Goal: Task Accomplishment & Management: Use online tool/utility

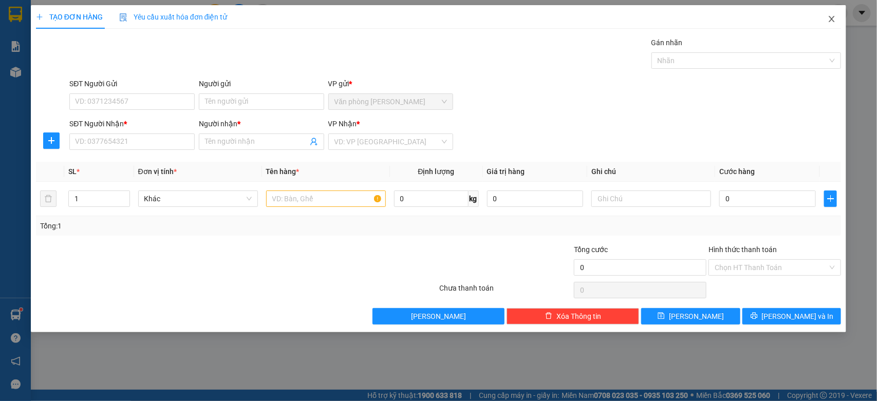
click at [828, 18] on icon "close" at bounding box center [831, 19] width 8 height 8
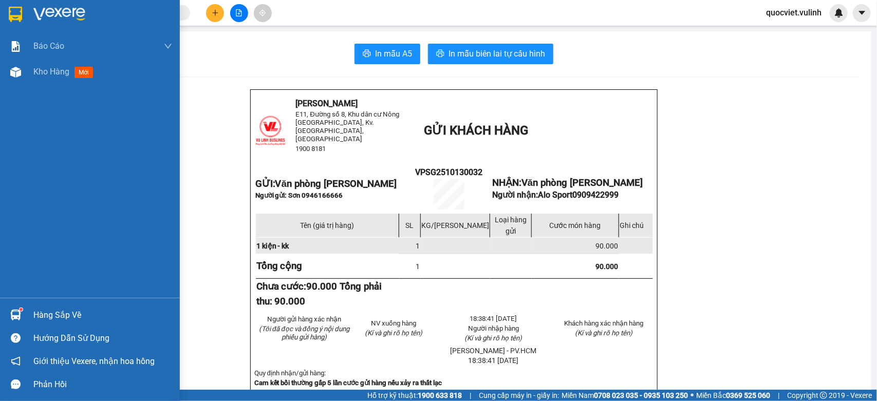
click at [20, 311] on sup at bounding box center [21, 309] width 3 height 3
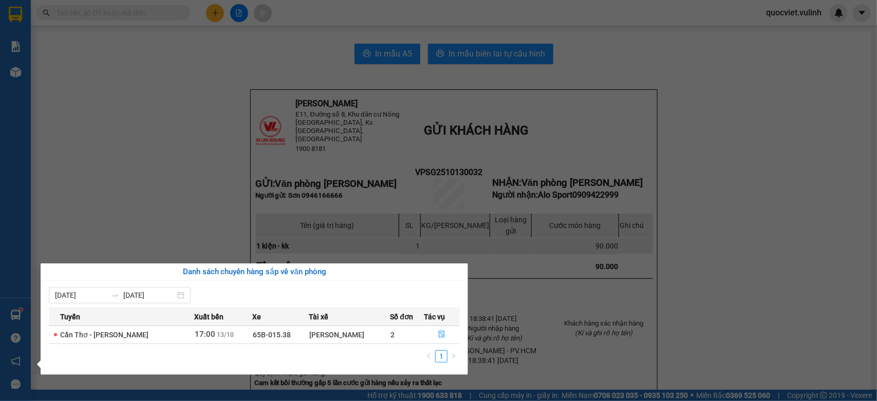
click at [207, 169] on section "Kết quả tìm kiếm ( 366 ) Bộ lọc Mã ĐH Trạng thái Món hàng Tổng cước Chưa cước N…" at bounding box center [438, 200] width 877 height 401
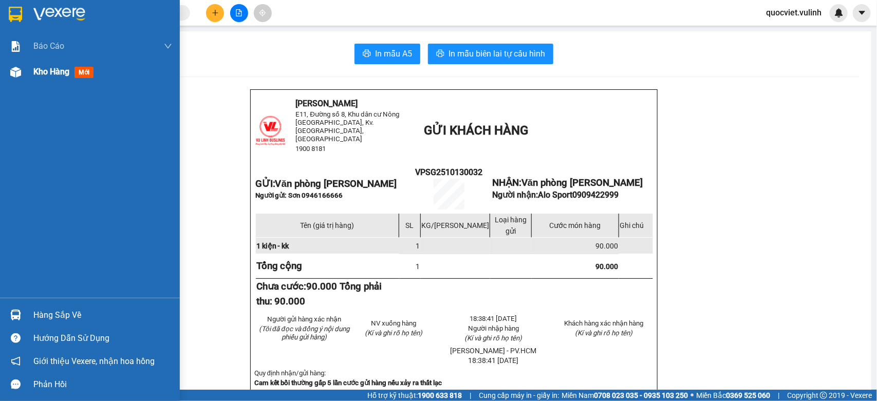
click at [23, 65] on div at bounding box center [16, 72] width 18 height 18
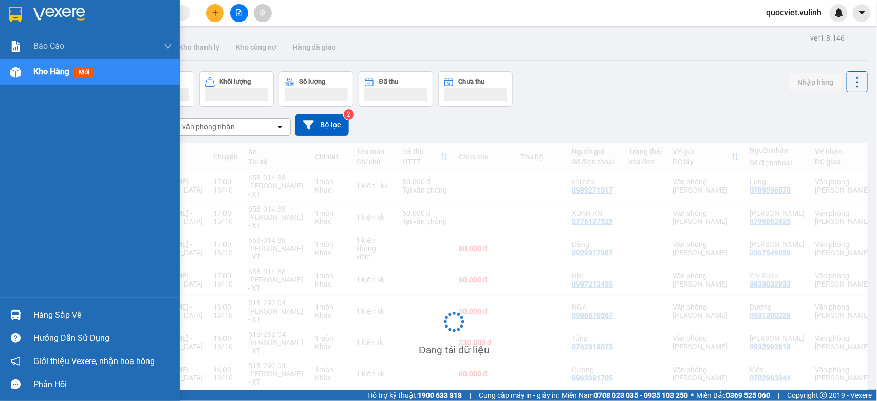
click at [32, 72] on div "Kho hàng mới" at bounding box center [90, 72] width 180 height 26
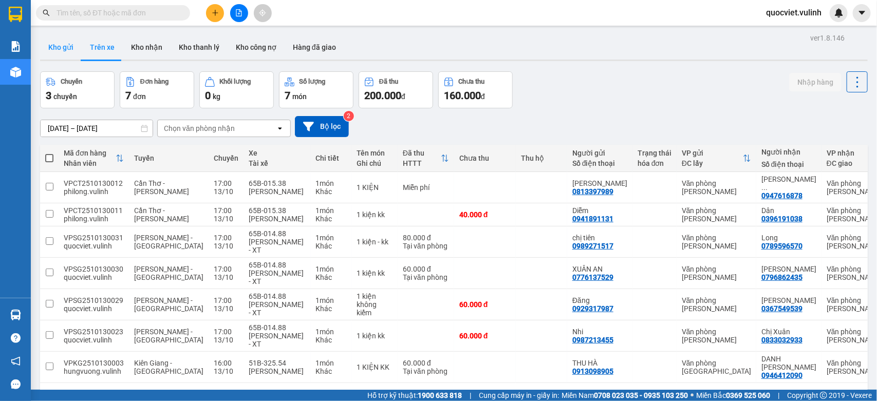
click at [55, 48] on button "Kho gửi" at bounding box center [61, 47] width 42 height 25
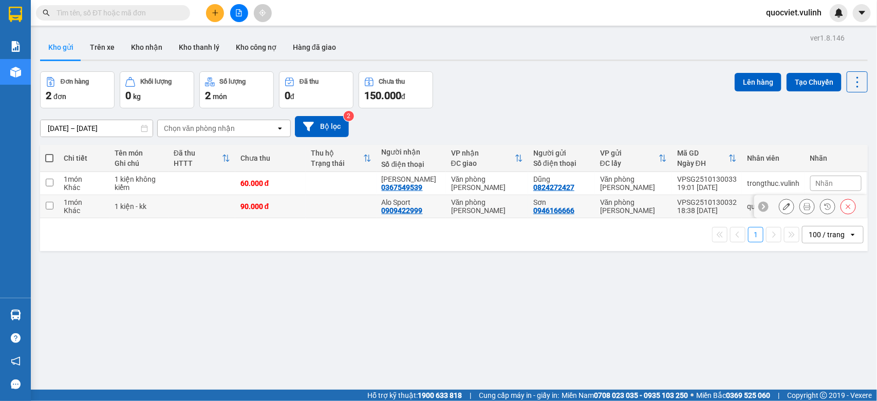
click at [783, 205] on icon at bounding box center [786, 206] width 7 height 7
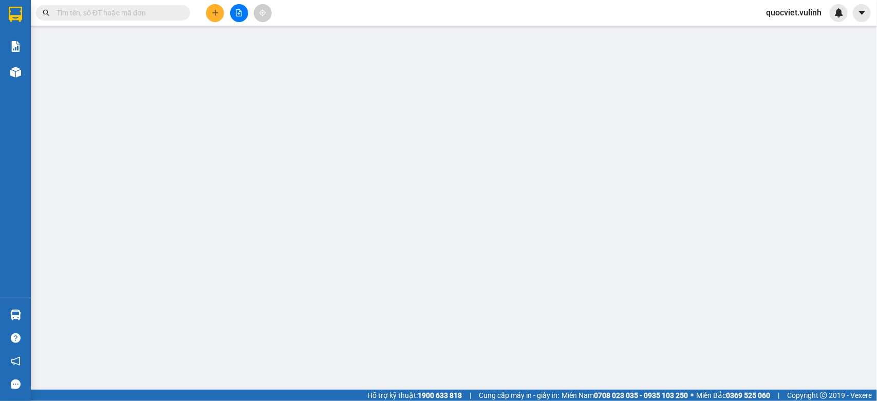
type input "0946166666"
type input "Sơn"
type input "0909422999"
type input "Alo Sport"
type input "90.000"
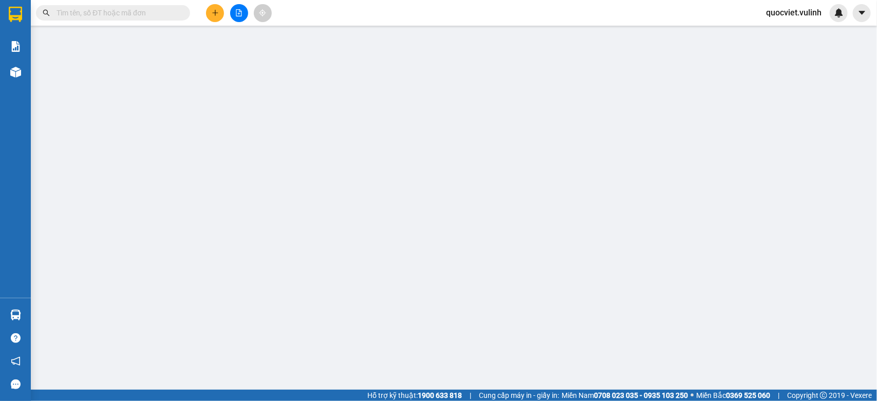
type input "90.000"
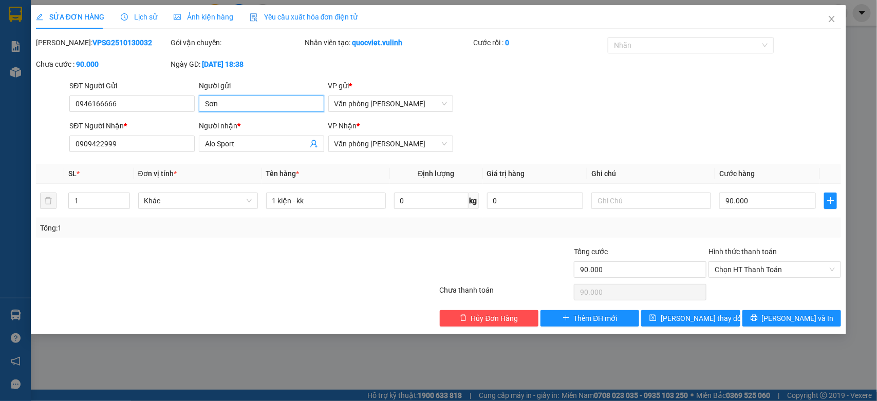
drag, startPoint x: 266, startPoint y: 106, endPoint x: 0, endPoint y: 233, distance: 294.8
click at [0, 169] on div "SỬA ĐƠN HÀNG Lịch sử Ảnh kiện hàng Yêu cầu xuất hóa đơn điện tử Total Paid Fee …" at bounding box center [438, 200] width 877 height 401
drag, startPoint x: 153, startPoint y: 108, endPoint x: 0, endPoint y: 155, distance: 159.5
click at [0, 152] on div "SỬA ĐƠN HÀNG Lịch sử Ảnh kiện hàng Yêu cầu xuất hóa đơn điện tử Total Paid Fee …" at bounding box center [438, 200] width 877 height 401
drag, startPoint x: 251, startPoint y: 139, endPoint x: 0, endPoint y: 195, distance: 256.8
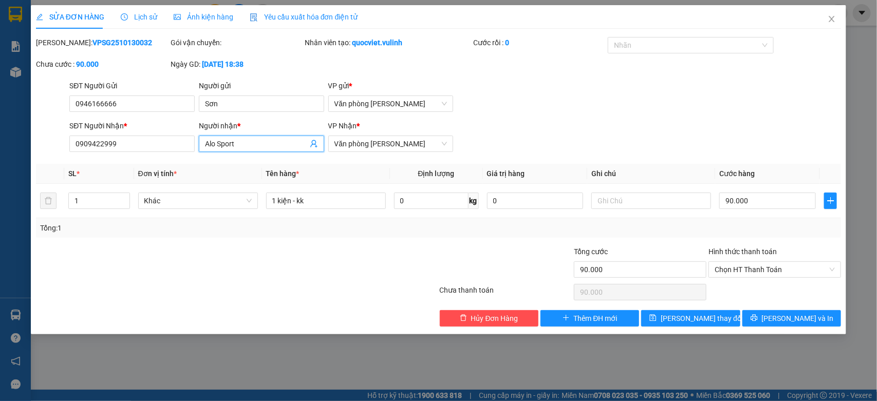
click at [0, 193] on div "SỬA ĐƠN HÀNG Lịch sử Ảnh kiện hàng Yêu cầu xuất hóa đơn điện tử Total Paid Fee …" at bounding box center [438, 200] width 877 height 401
drag, startPoint x: 144, startPoint y: 139, endPoint x: 0, endPoint y: 227, distance: 169.2
click at [0, 219] on div "SỬA ĐƠN HÀNG Lịch sử Ảnh kiện hàng Yêu cầu xuất hóa đơn điện tử Total Paid Fee …" at bounding box center [438, 200] width 877 height 401
click at [834, 11] on span "Close" at bounding box center [831, 19] width 29 height 29
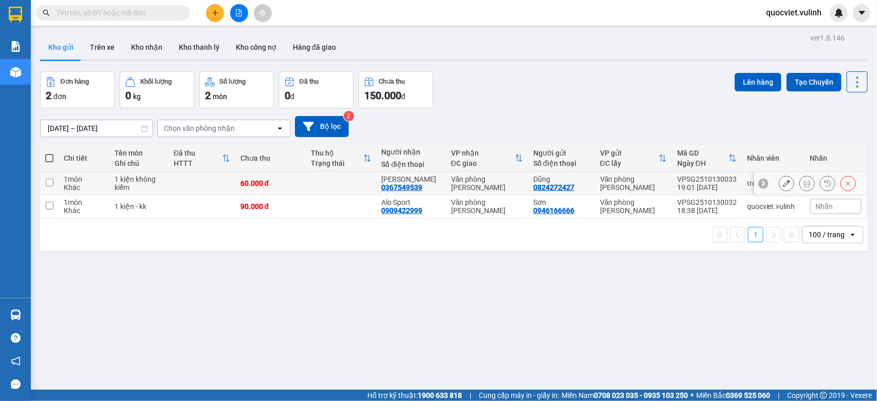
click at [781, 183] on button at bounding box center [786, 184] width 14 height 18
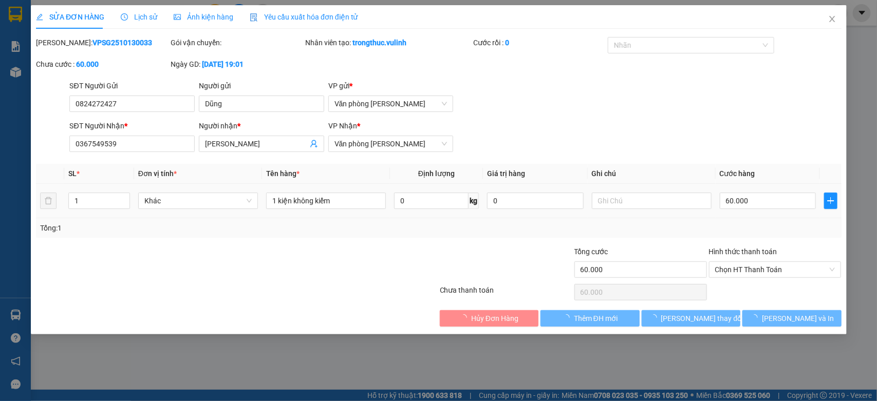
type input "0824272427"
type input "Dũng"
type input "0367549539"
type input "[PERSON_NAME]"
type input "60.000"
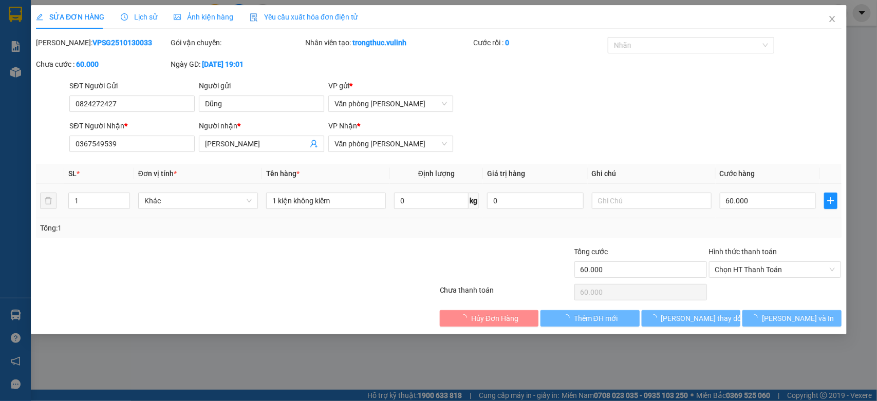
type input "60.000"
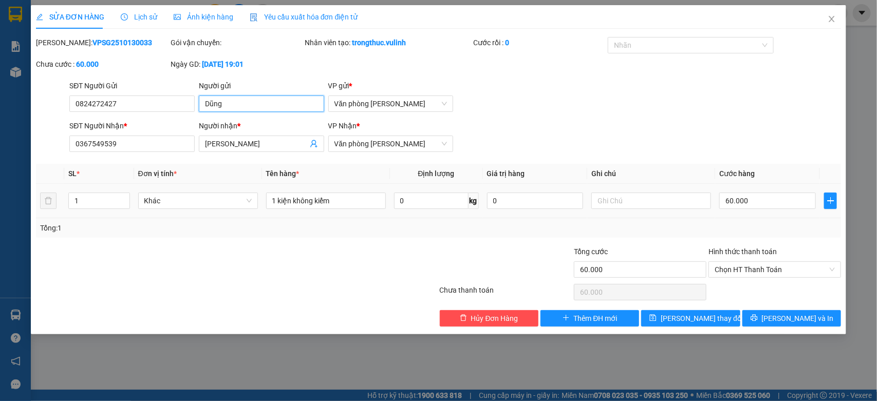
drag, startPoint x: 289, startPoint y: 99, endPoint x: 0, endPoint y: 199, distance: 306.2
click at [0, 196] on div "SỬA ĐƠN HÀNG Lịch sử Ảnh kiện hàng Yêu cầu xuất hóa đơn điện tử Total Paid Fee …" at bounding box center [438, 200] width 877 height 401
drag, startPoint x: 166, startPoint y: 103, endPoint x: 0, endPoint y: 183, distance: 184.0
click at [0, 179] on div "SỬA ĐƠN HÀNG Lịch sử Ảnh kiện hàng Yêu cầu xuất hóa đơn điện tử Total Paid Fee …" at bounding box center [438, 200] width 877 height 401
drag, startPoint x: 255, startPoint y: 140, endPoint x: 0, endPoint y: 227, distance: 269.3
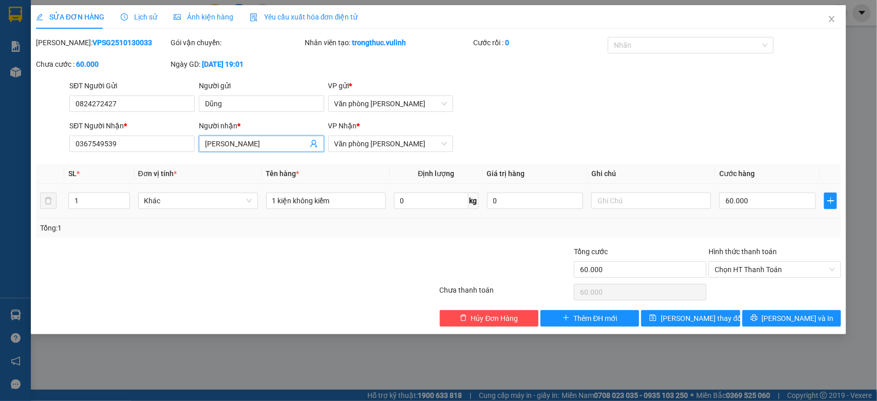
click at [0, 223] on div "SỬA ĐƠN HÀNG Lịch sử Ảnh kiện hàng Yêu cầu xuất hóa đơn điện tử Total Paid Fee …" at bounding box center [438, 200] width 877 height 401
drag, startPoint x: 121, startPoint y: 146, endPoint x: 0, endPoint y: 167, distance: 123.0
click at [0, 164] on div "SỬA ĐƠN HÀNG Lịch sử Ảnh kiện hàng Yêu cầu xuất hóa đơn điện tử Total Paid Fee …" at bounding box center [438, 200] width 877 height 401
click at [835, 15] on icon "close" at bounding box center [831, 19] width 8 height 8
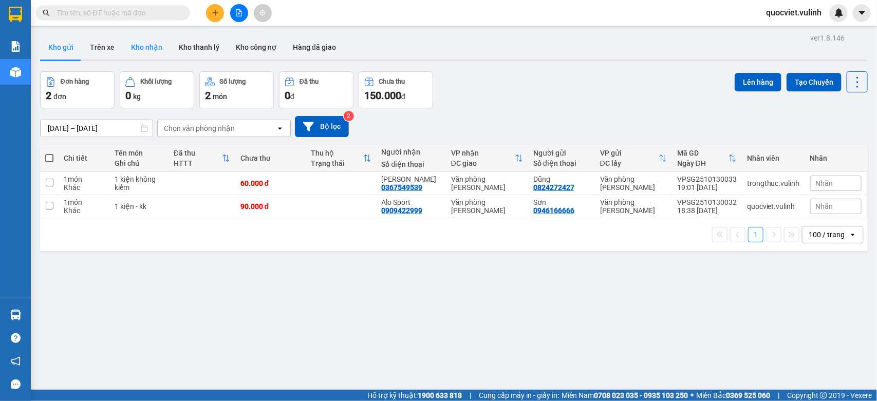
click at [144, 44] on button "Kho nhận" at bounding box center [147, 47] width 48 height 25
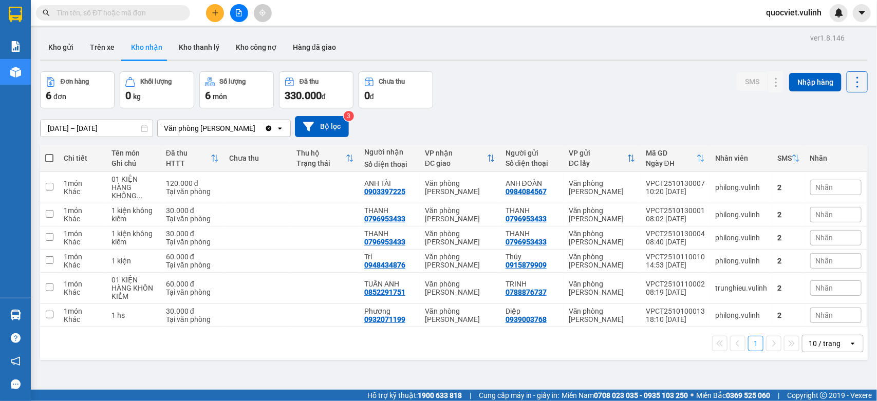
click at [96, 129] on input "[DATE] – [DATE]" at bounding box center [97, 128] width 112 height 16
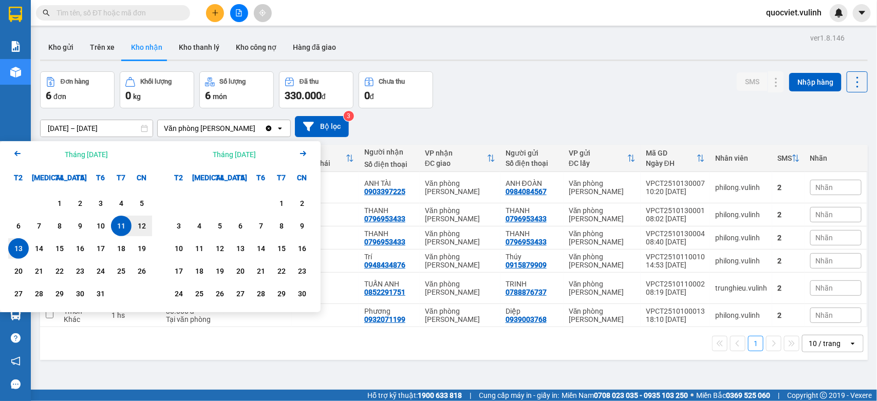
click at [13, 149] on icon "Arrow Left" at bounding box center [17, 153] width 12 height 12
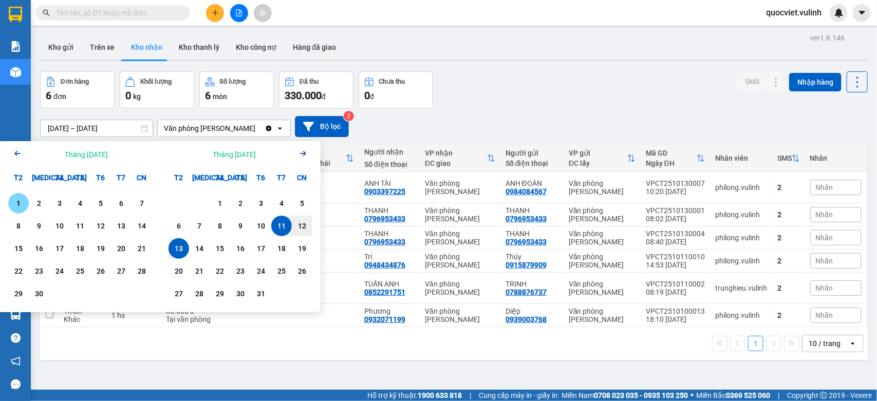
click at [14, 200] on div "1" at bounding box center [18, 203] width 14 height 12
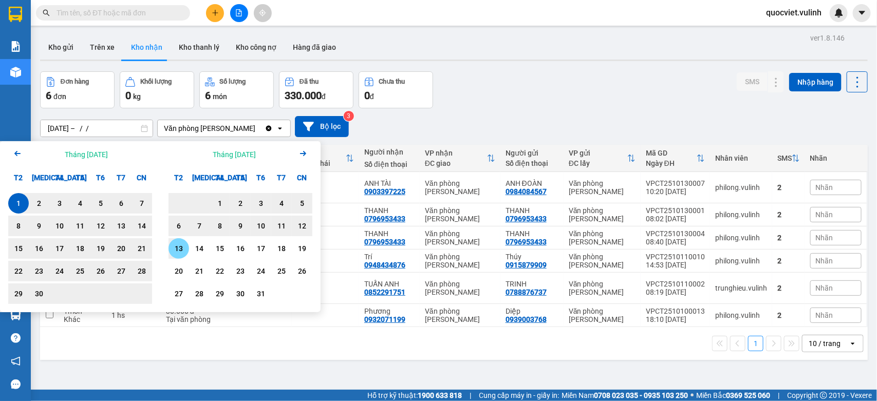
click at [181, 249] on div "13" at bounding box center [179, 248] width 14 height 12
type input "[DATE] – [DATE]"
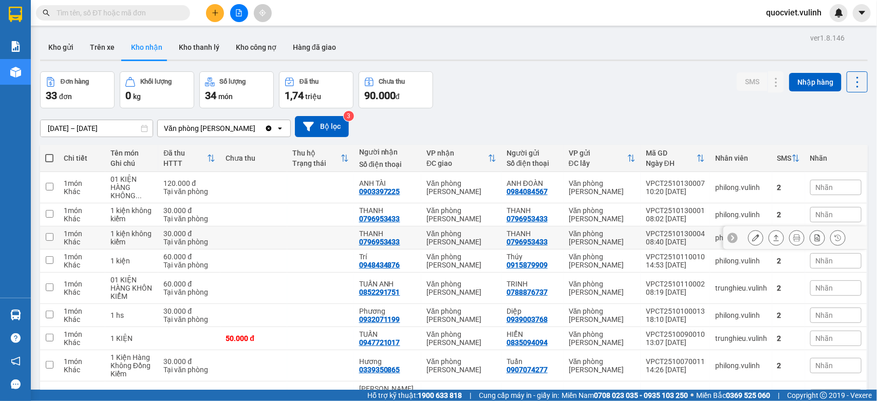
scroll to position [85, 0]
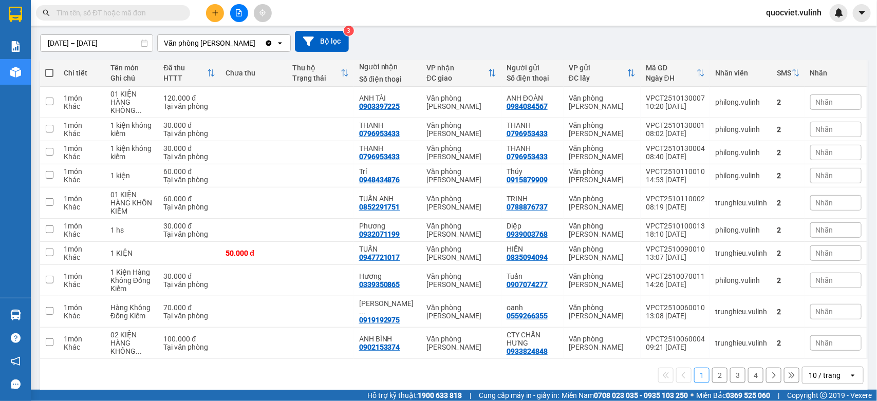
click at [831, 370] on div "10 / trang" at bounding box center [825, 375] width 46 height 16
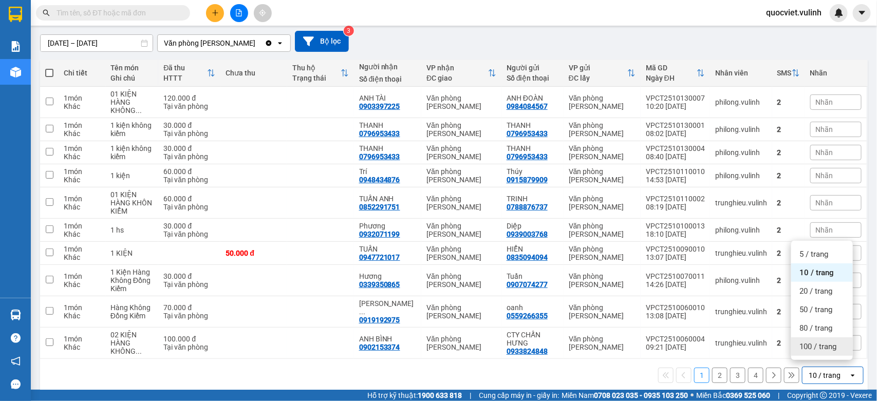
click at [807, 349] on span "100 / trang" at bounding box center [817, 347] width 37 height 10
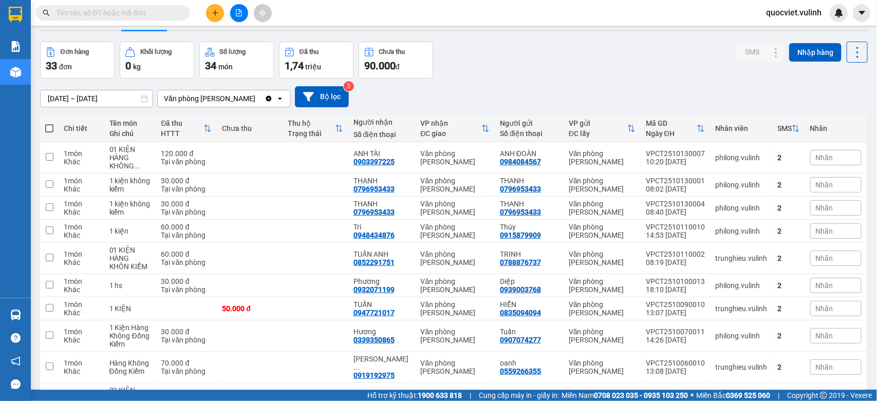
scroll to position [0, 0]
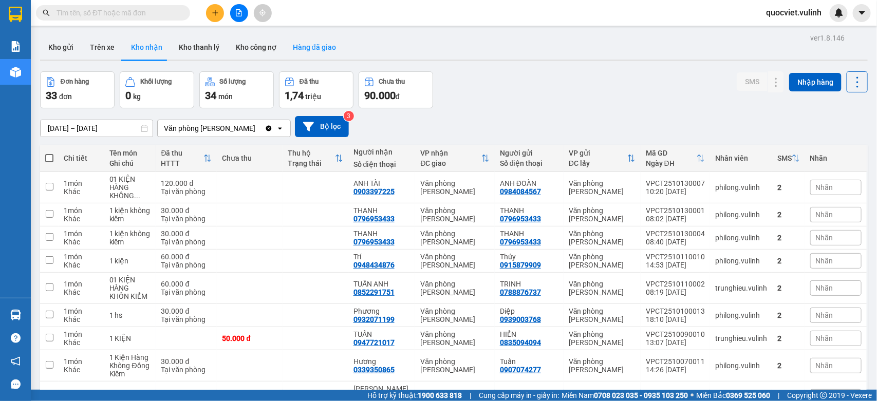
click at [309, 47] on button "Hàng đã giao" at bounding box center [315, 47] width 60 height 25
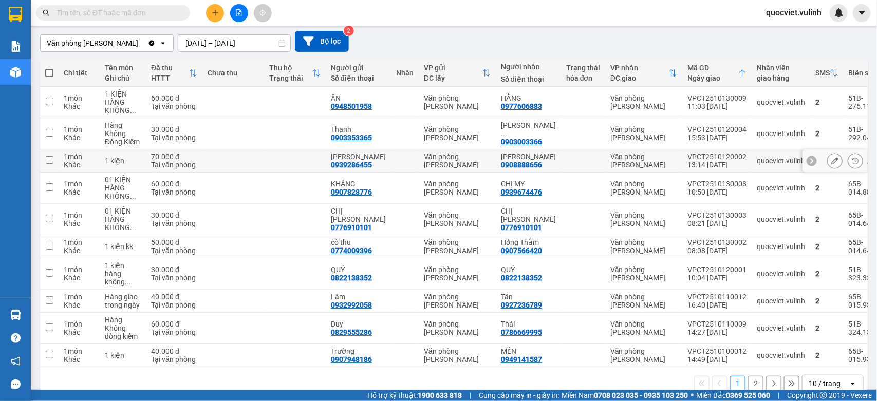
scroll to position [110, 0]
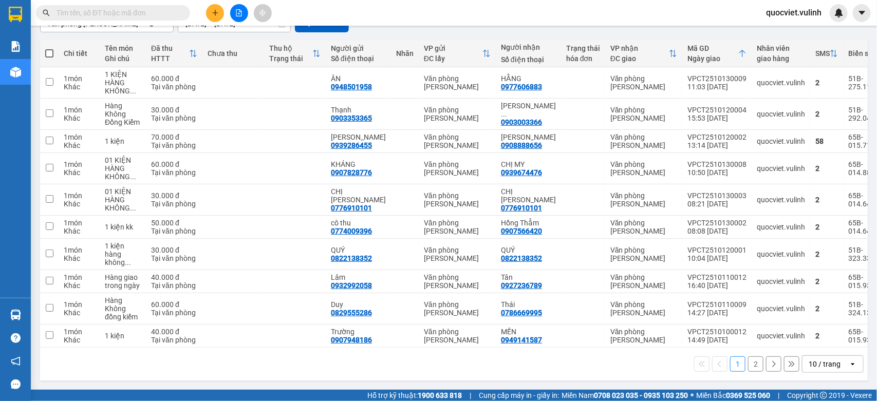
click at [828, 361] on div "10 / trang" at bounding box center [824, 364] width 32 height 10
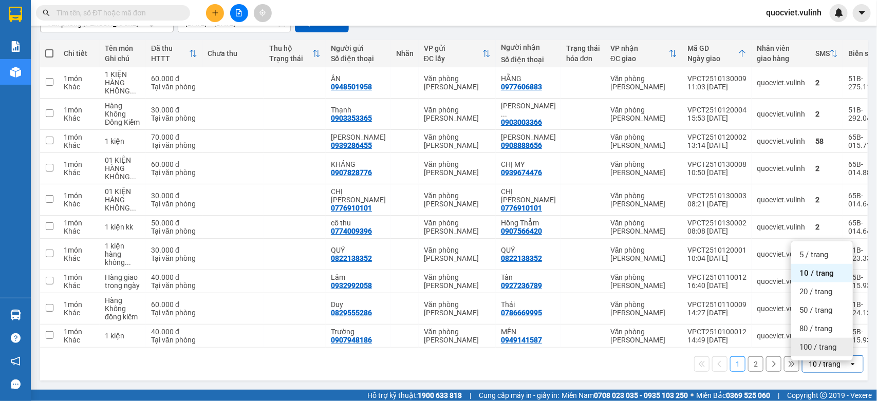
click at [806, 343] on span "100 / trang" at bounding box center [817, 347] width 37 height 10
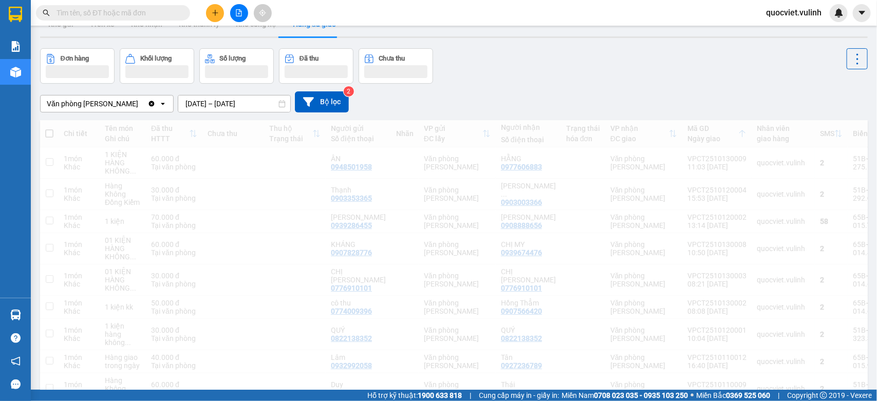
scroll to position [0, 0]
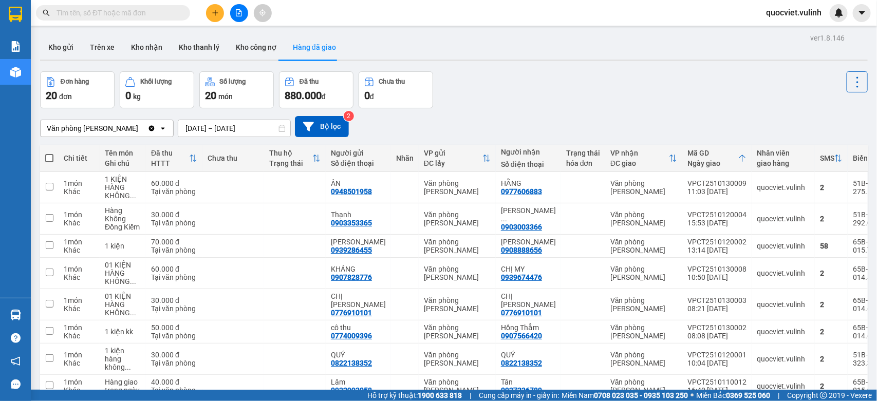
click at [229, 131] on input "[DATE] – [DATE]" at bounding box center [234, 128] width 112 height 16
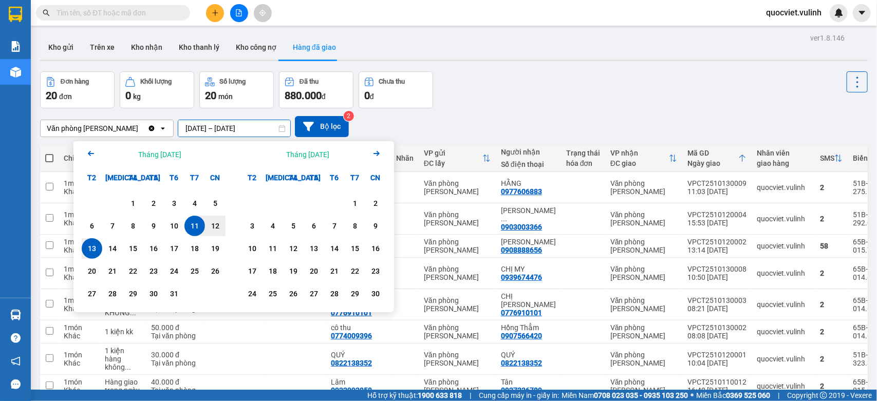
click at [90, 249] on div "13" at bounding box center [92, 248] width 14 height 12
type input "[DATE] – [DATE]"
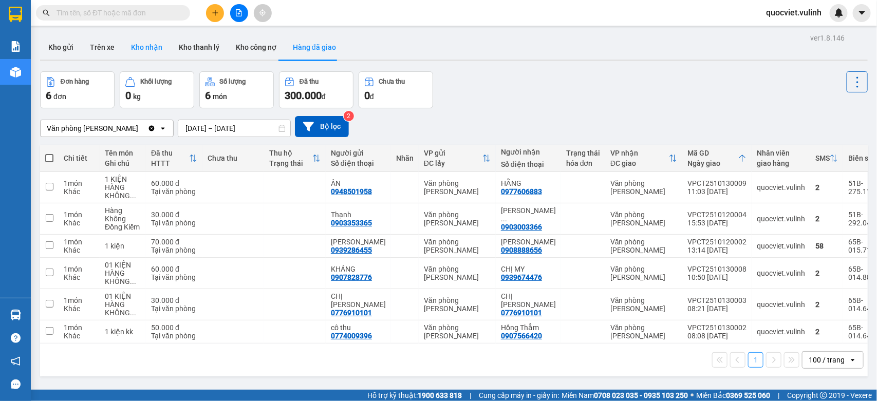
click at [145, 54] on button "Kho nhận" at bounding box center [147, 47] width 48 height 25
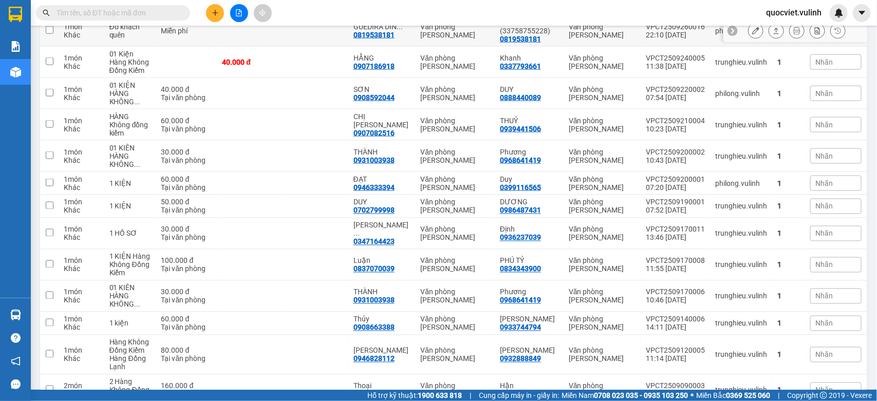
scroll to position [715, 0]
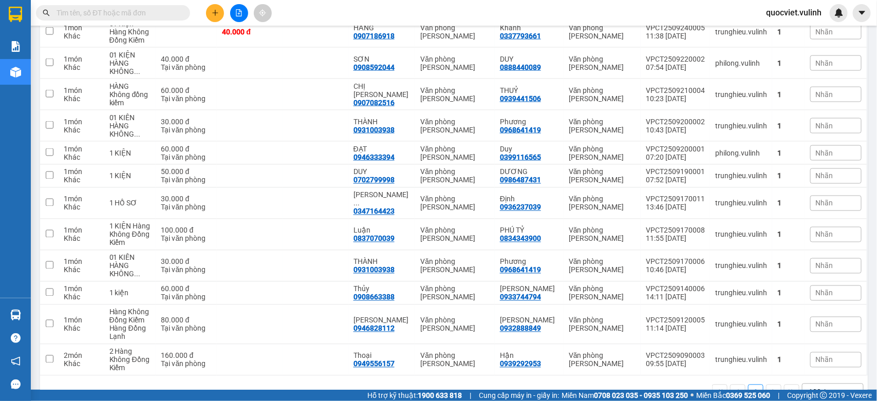
click at [122, 17] on input "text" at bounding box center [116, 12] width 121 height 11
paste input "919192975"
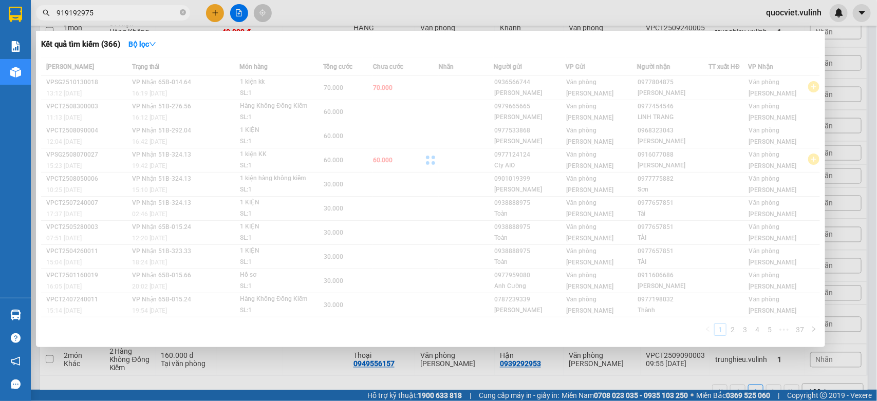
click at [58, 9] on input "919192975" at bounding box center [116, 12] width 121 height 11
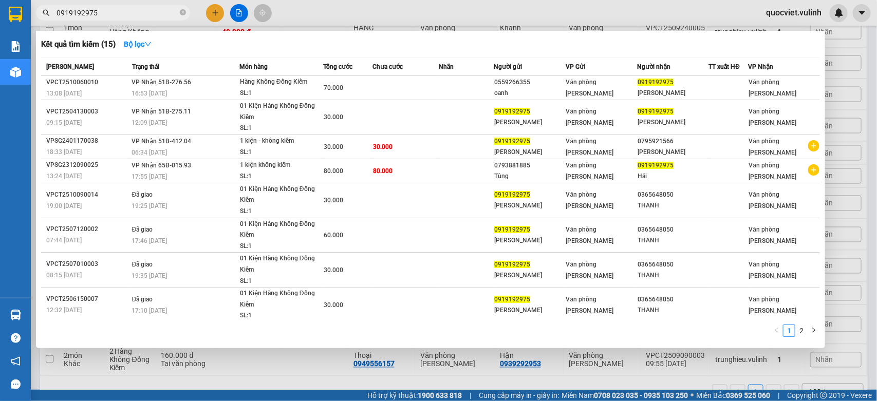
type input "0919192975"
click at [349, 15] on div at bounding box center [438, 200] width 877 height 401
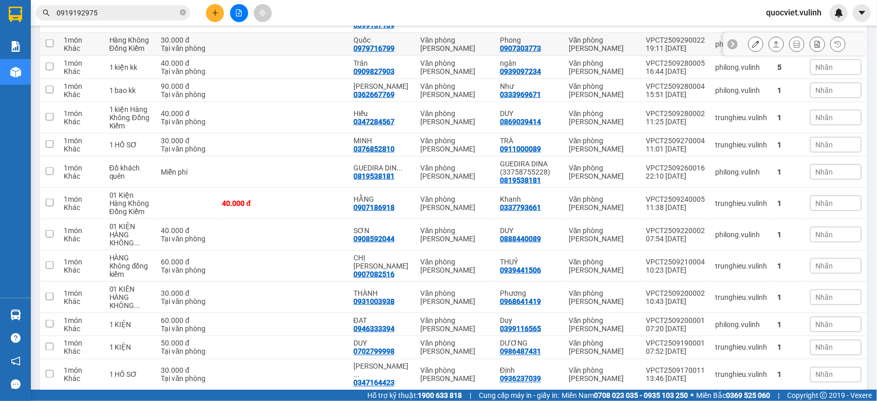
scroll to position [458, 0]
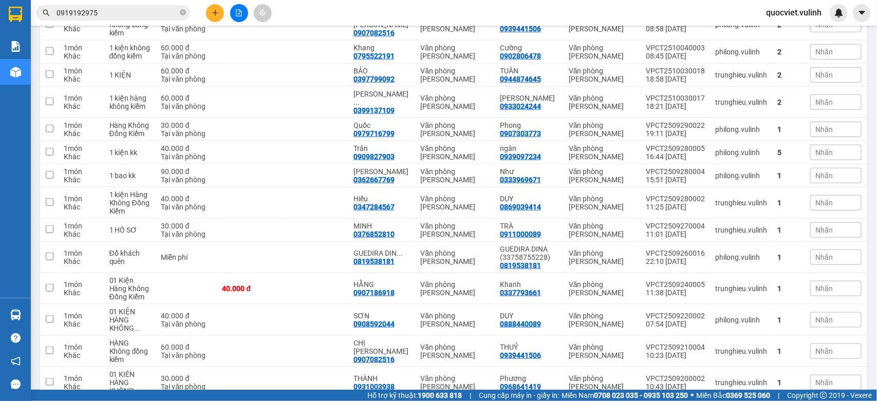
click at [125, 11] on input "0919192975" at bounding box center [116, 12] width 121 height 11
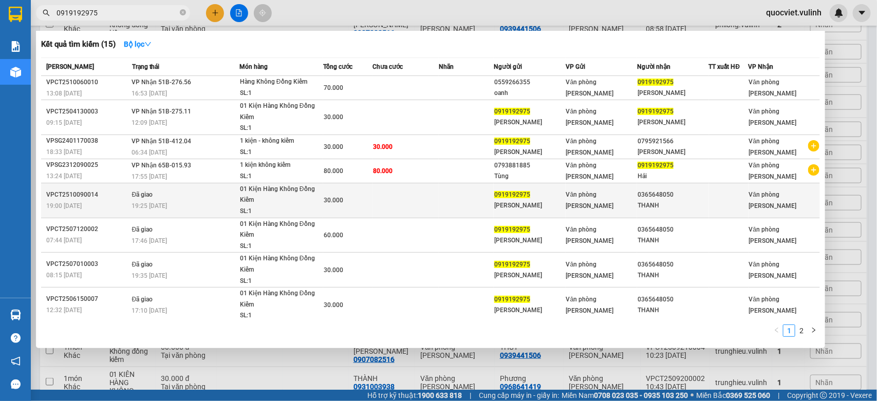
click at [432, 201] on td at bounding box center [406, 200] width 66 height 35
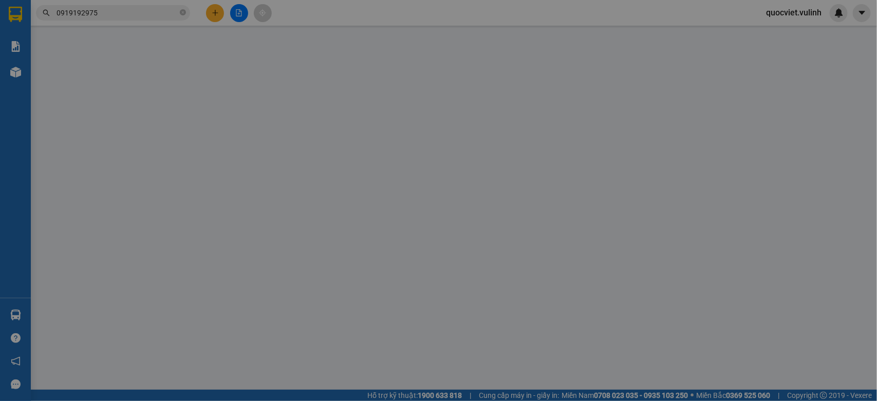
type input "0919192975"
type input "[PERSON_NAME]"
type input "0365648050"
type input "THANH"
type input "30.000"
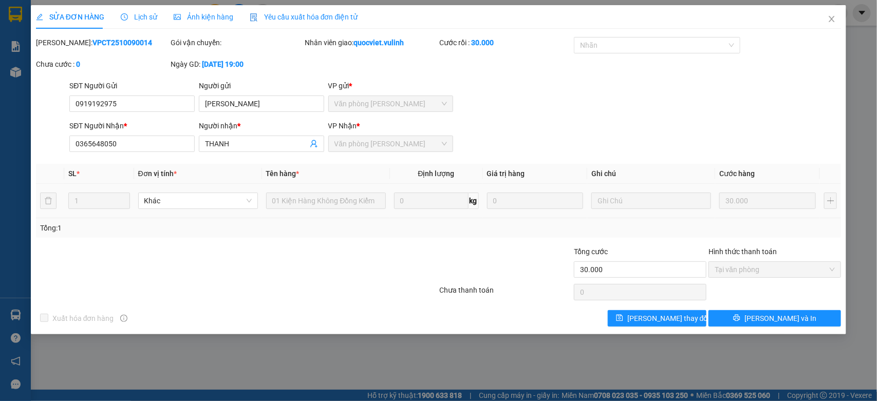
click at [144, 21] on span "Lịch sử" at bounding box center [139, 17] width 36 height 8
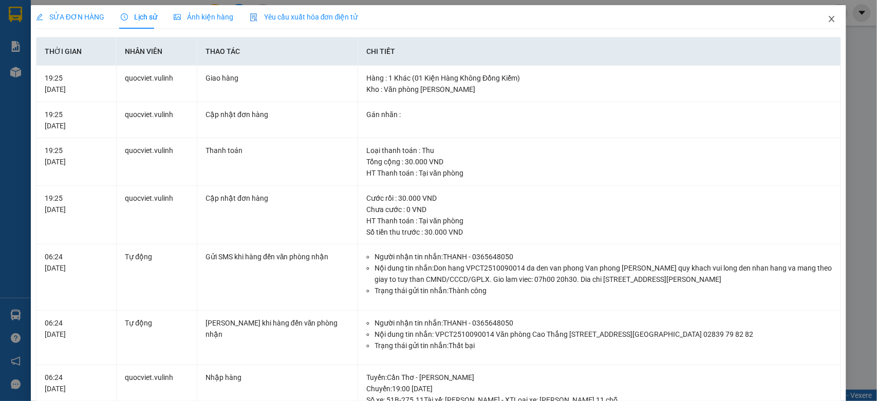
click at [817, 22] on span "Close" at bounding box center [831, 19] width 29 height 29
click at [820, 17] on span "quocviet.vulinh" at bounding box center [794, 12] width 72 height 13
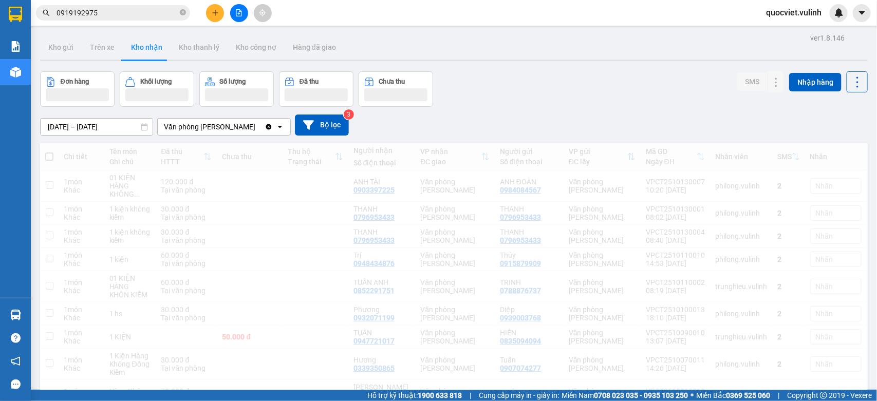
click at [820, 17] on span "quocviet.vulinh" at bounding box center [794, 12] width 72 height 13
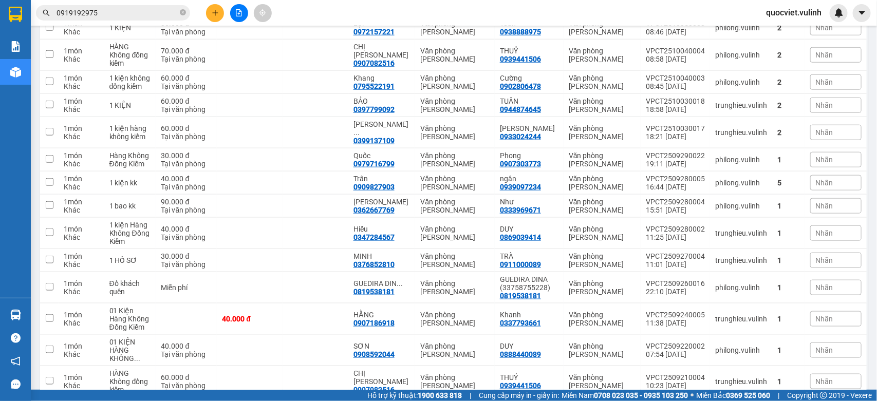
scroll to position [514, 0]
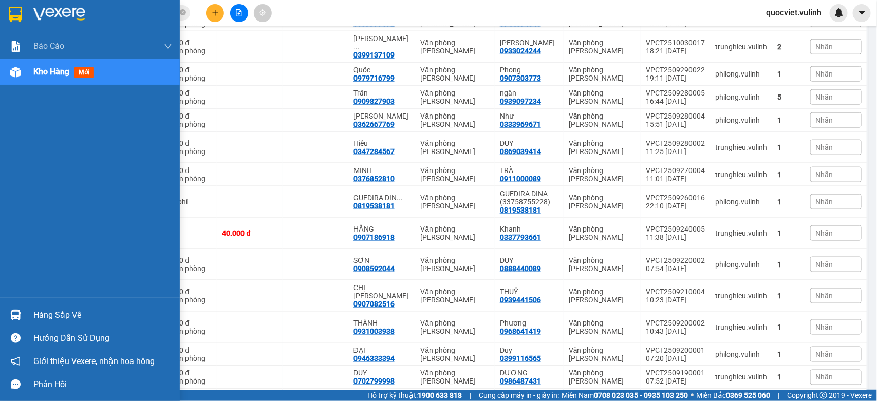
click at [71, 316] on div "Hàng sắp về" at bounding box center [102, 315] width 139 height 15
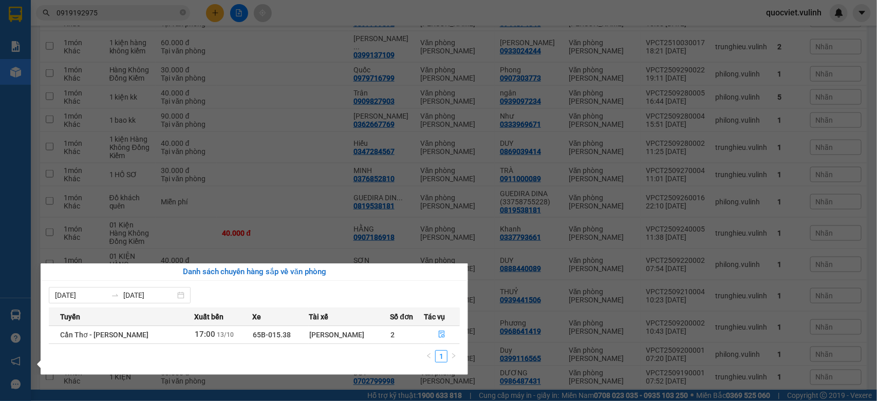
click at [238, 187] on section "Kết quả tìm kiếm ( 15 ) Bộ lọc Mã ĐH Trạng thái Món hàng Tổng cước Chưa cước Nh…" at bounding box center [438, 200] width 877 height 401
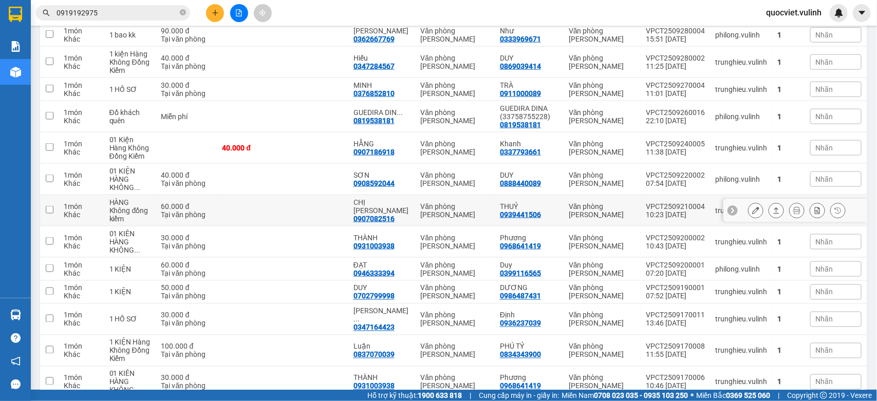
scroll to position [685, 0]
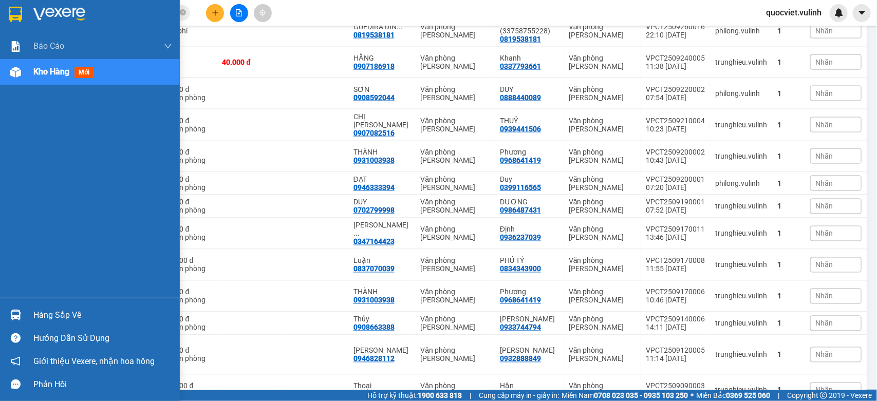
click at [19, 301] on div "Hàng sắp về Hướng dẫn sử dụng Giới thiệu Vexere, nhận hoa hồng Phản hồi" at bounding box center [90, 347] width 180 height 98
click at [31, 310] on div "Hàng sắp về" at bounding box center [90, 315] width 180 height 23
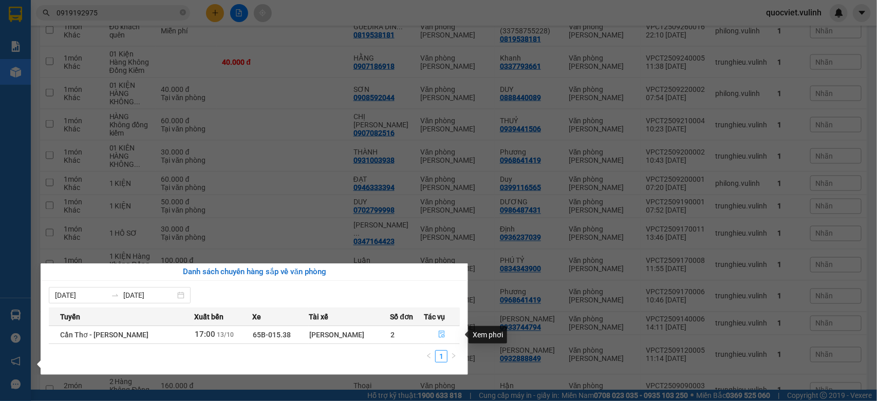
click at [438, 338] on icon "file-done" at bounding box center [441, 334] width 7 height 7
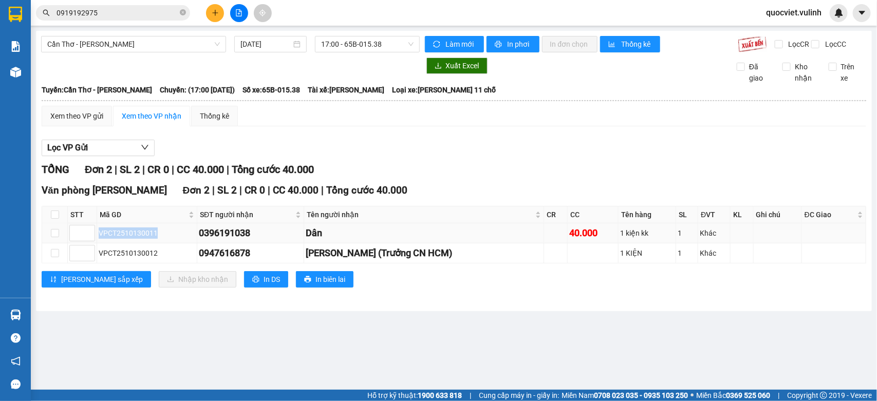
drag, startPoint x: 160, startPoint y: 244, endPoint x: 100, endPoint y: 251, distance: 60.0
click at [100, 243] on td "VPCT2510130011" at bounding box center [147, 233] width 100 height 20
click at [101, 4] on div "Kết quả tìm kiếm ( 15 ) Bộ lọc Mã ĐH Trạng thái Món hàng Tổng cước Chưa cước Nh…" at bounding box center [100, 13] width 200 height 18
click at [103, 14] on input "0919192975" at bounding box center [116, 12] width 121 height 11
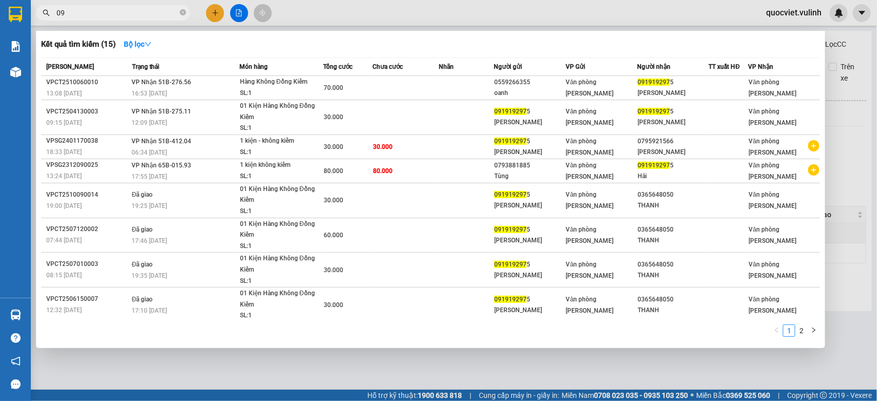
type input "0"
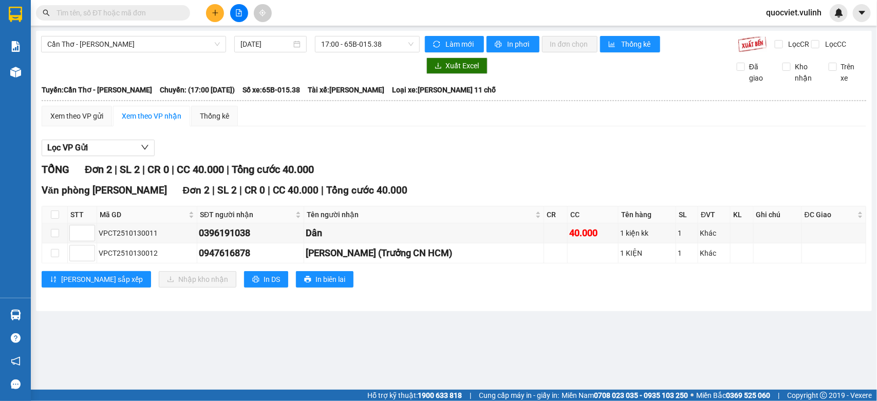
paste input "VPCT2510130011"
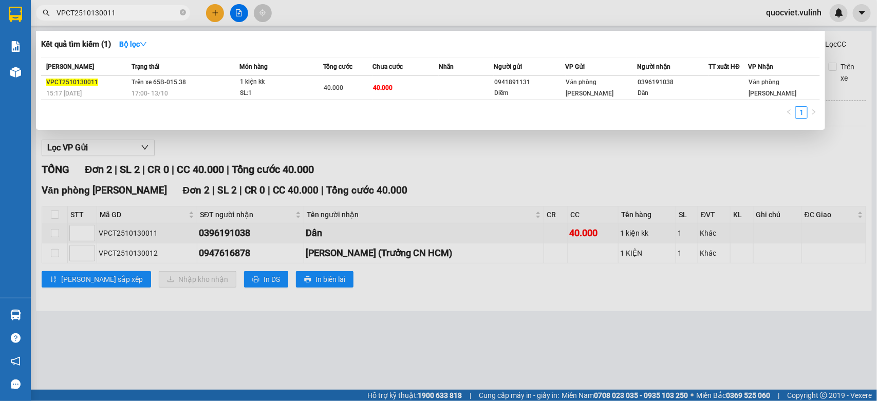
drag, startPoint x: 92, startPoint y: 22, endPoint x: 55, endPoint y: 29, distance: 37.7
click at [55, 22] on div "Kết quả tìm kiếm ( 1 ) Bộ lọc Mã ĐH Trạng thái Món hàng Tổng cước Chưa cước Nhã…" at bounding box center [100, 13] width 200 height 18
type input "VPCT2510130011"
click at [440, 73] on th "Nhãn" at bounding box center [466, 67] width 55 height 18
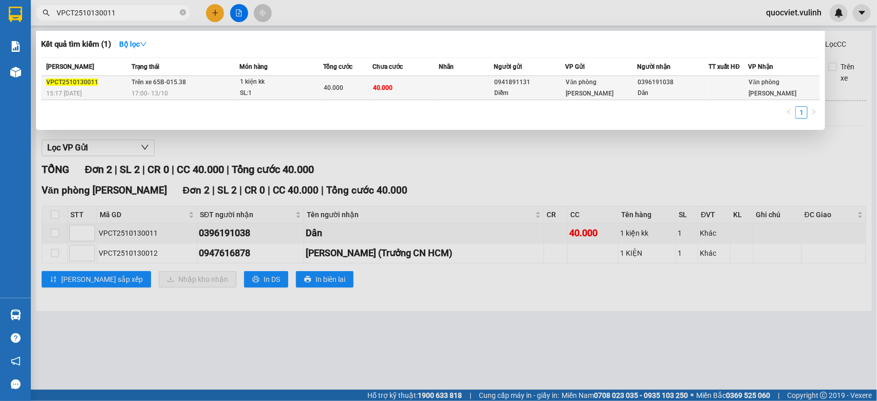
click at [444, 80] on td at bounding box center [466, 88] width 55 height 24
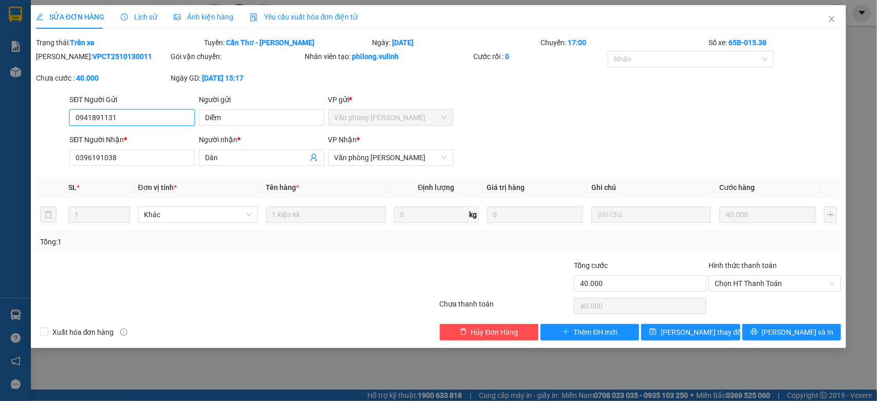
type input "0941891131"
type input "Diễm"
type input "0396191038"
type input "Dân"
type input "40.000"
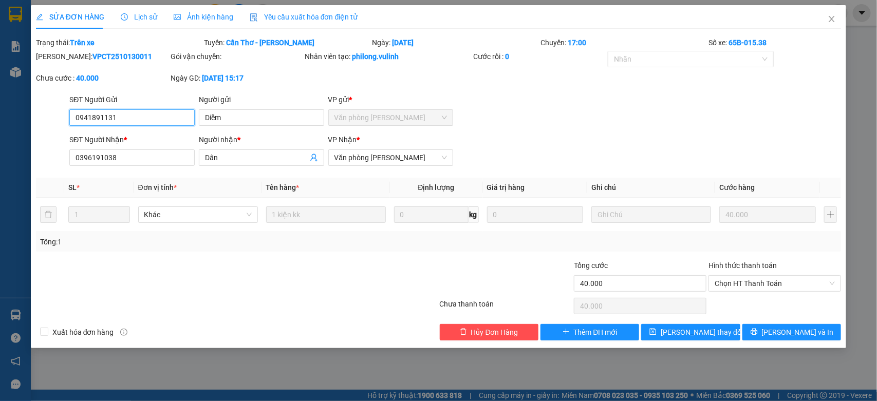
type input "40.000"
drag, startPoint x: 288, startPoint y: 104, endPoint x: 45, endPoint y: 143, distance: 245.6
click at [45, 143] on form "SĐT Người Gửi 0941891131 Người gửi Diễm VP gửi * Văn phòng [PERSON_NAME] Người …" at bounding box center [438, 132] width 805 height 76
click at [240, 121] on input "Diễm" at bounding box center [261, 117] width 125 height 16
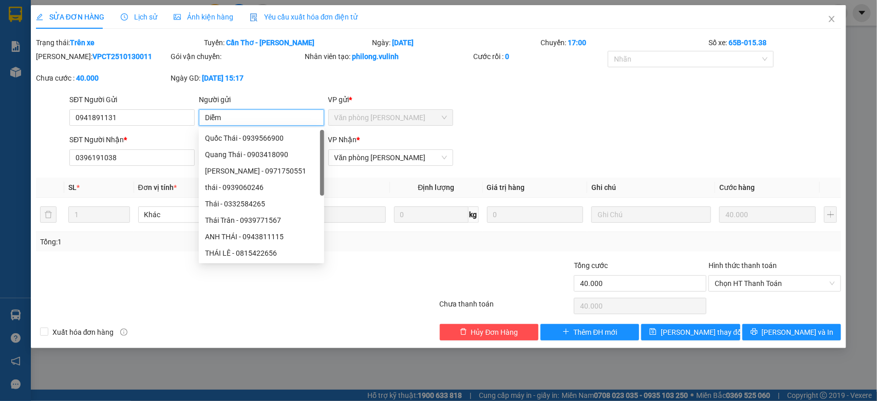
drag, startPoint x: 244, startPoint y: 120, endPoint x: 0, endPoint y: 171, distance: 249.2
click at [0, 165] on div "SỬA ĐƠN HÀNG Lịch sử Ảnh kiện hàng Yêu cầu xuất hóa đơn điện tử Total Paid Fee …" at bounding box center [438, 200] width 877 height 401
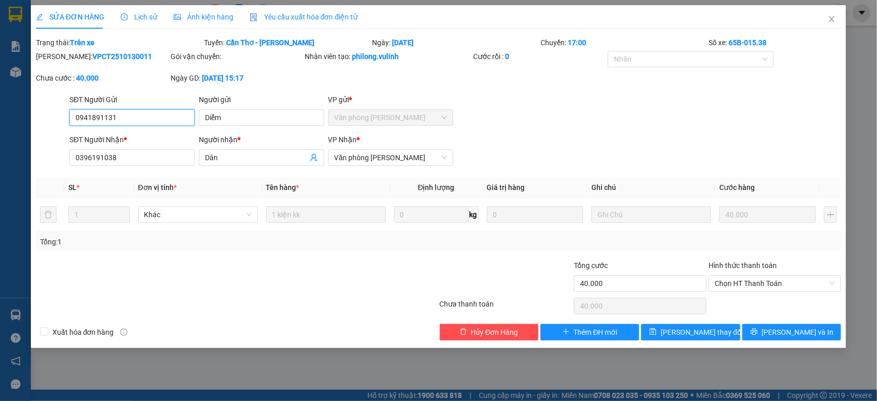
drag, startPoint x: 142, startPoint y: 122, endPoint x: 0, endPoint y: 174, distance: 151.0
click at [0, 173] on div "SỬA ĐƠN HÀNG Lịch sử Ảnh kiện hàng Yêu cầu xuất hóa đơn điện tử Total Paid Fee …" at bounding box center [438, 200] width 877 height 401
drag, startPoint x: 245, startPoint y: 160, endPoint x: 0, endPoint y: 222, distance: 252.9
click at [0, 216] on div "SỬA ĐƠN HÀNG Lịch sử Ảnh kiện hàng Yêu cầu xuất hóa đơn điện tử Total Paid Fee …" at bounding box center [438, 200] width 877 height 401
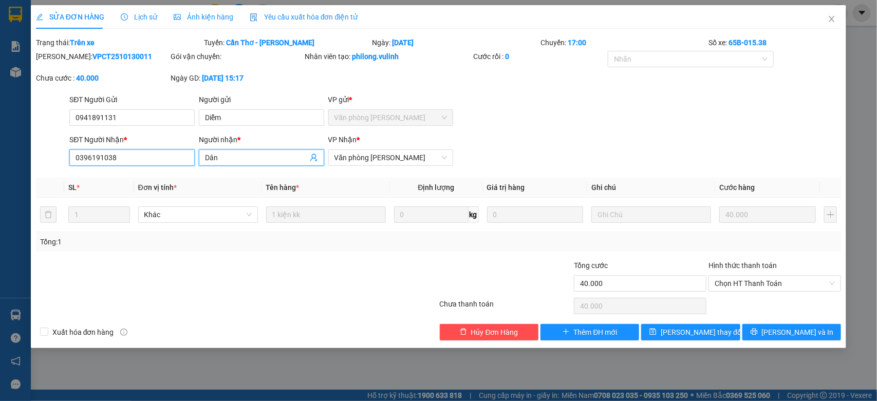
drag, startPoint x: 87, startPoint y: 163, endPoint x: 0, endPoint y: 211, distance: 99.5
click at [0, 200] on div "SỬA ĐƠN HÀNG Lịch sử Ảnh kiện hàng Yêu cầu xuất hóa đơn điện tử Total Paid Fee …" at bounding box center [438, 200] width 877 height 401
click at [835, 15] on icon "close" at bounding box center [831, 19] width 8 height 8
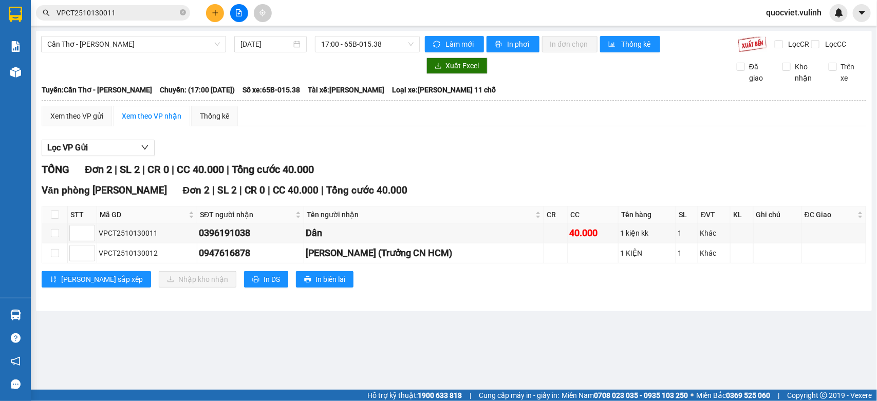
click at [46, 311] on div "[GEOGRAPHIC_DATA] - [PERSON_NAME] [DATE] 17:00 - 65B-015.38 Làm mới In phơi In …" at bounding box center [454, 171] width 836 height 280
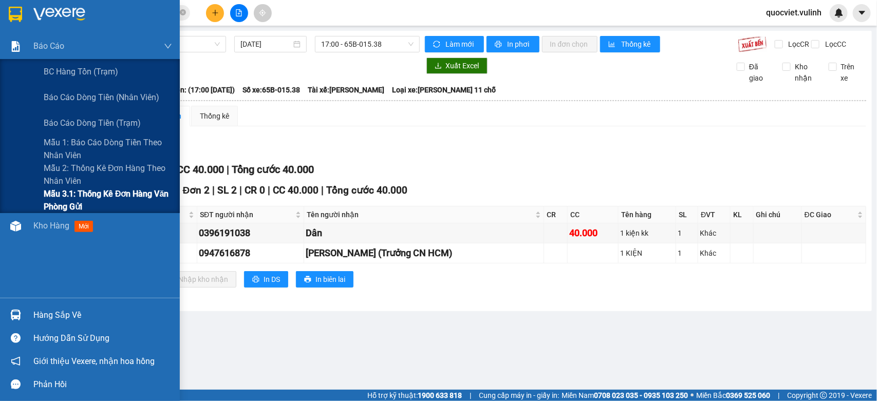
click at [82, 194] on span "Mẫu 3.1: Thống kê đơn hàng văn phòng gửi" at bounding box center [108, 200] width 128 height 26
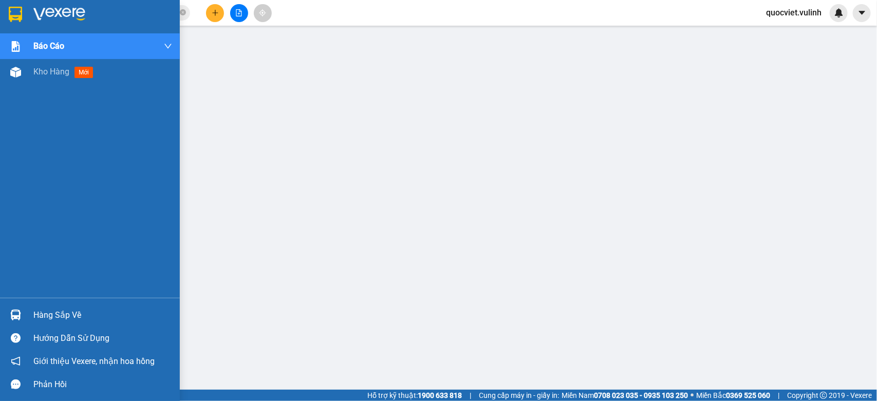
click at [23, 72] on div at bounding box center [16, 72] width 18 height 18
click at [54, 74] on span "Kho hàng" at bounding box center [51, 72] width 36 height 10
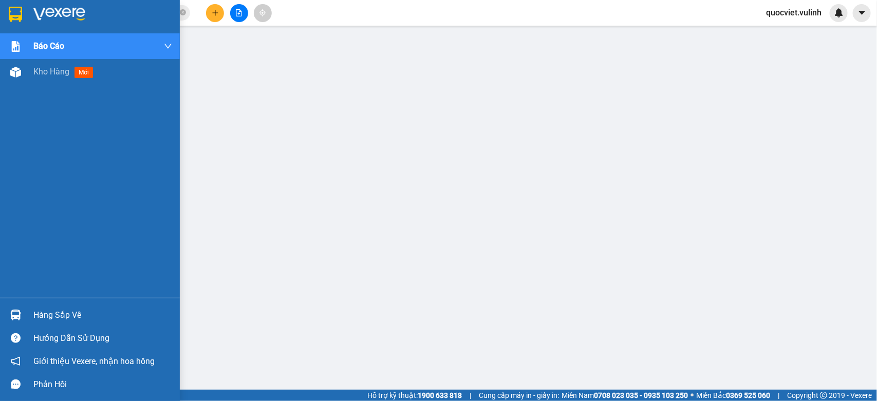
click at [54, 74] on span "Kho hàng" at bounding box center [51, 72] width 36 height 10
click at [18, 69] on img at bounding box center [15, 72] width 11 height 11
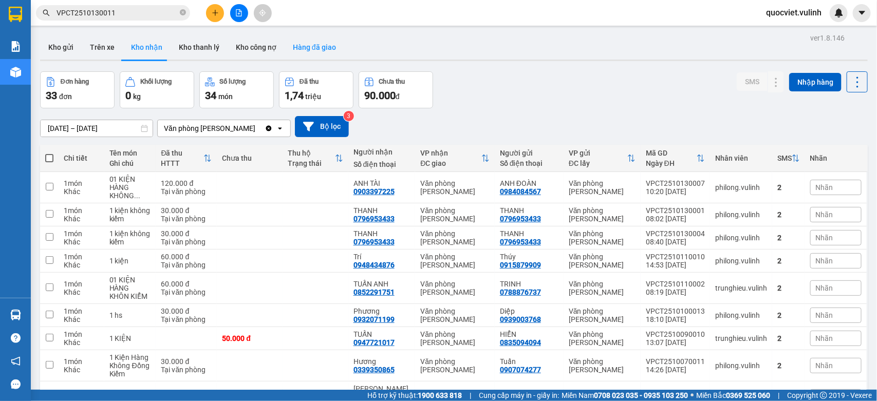
click at [308, 50] on button "Hàng đã giao" at bounding box center [315, 47] width 60 height 25
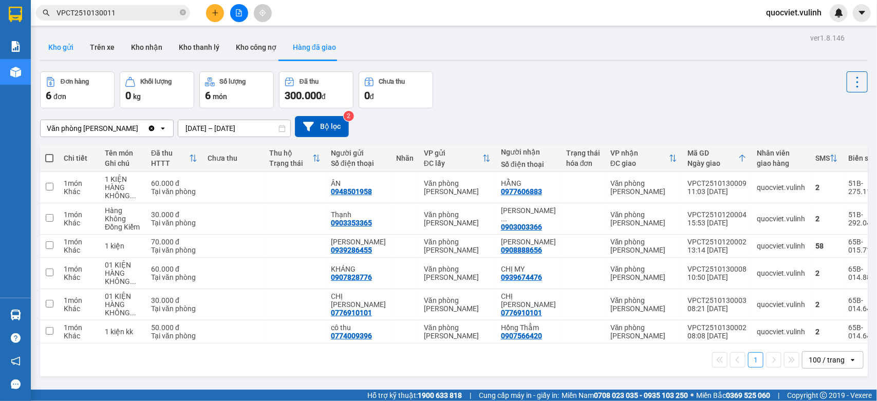
click at [54, 49] on button "Kho gửi" at bounding box center [61, 47] width 42 height 25
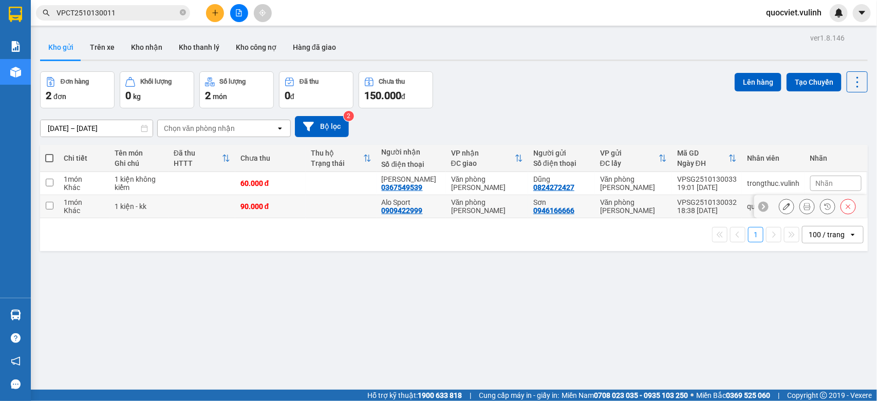
click at [339, 208] on td at bounding box center [341, 206] width 70 height 23
checkbox input "true"
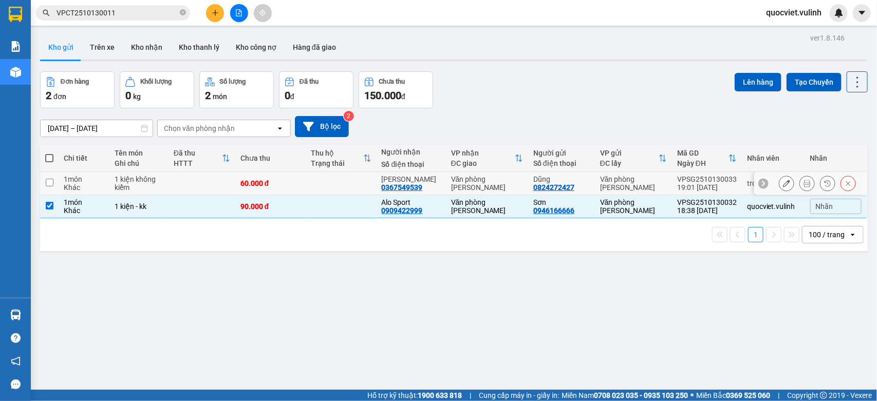
click at [347, 186] on td at bounding box center [341, 183] width 70 height 23
checkbox input "true"
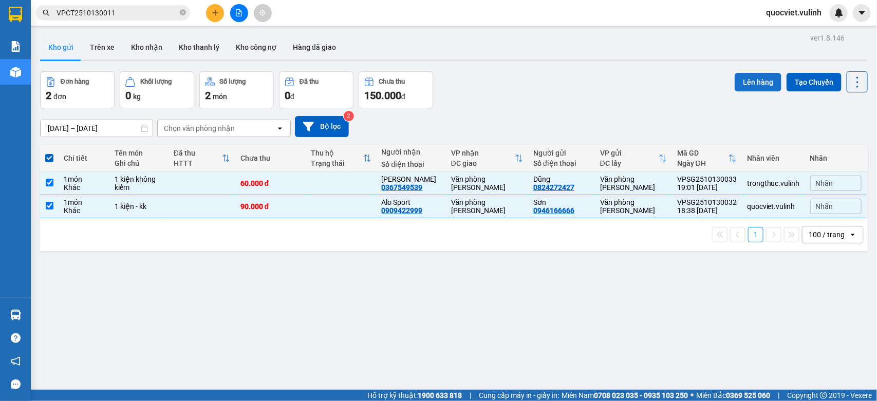
click at [744, 81] on button "Lên hàng" at bounding box center [757, 82] width 47 height 18
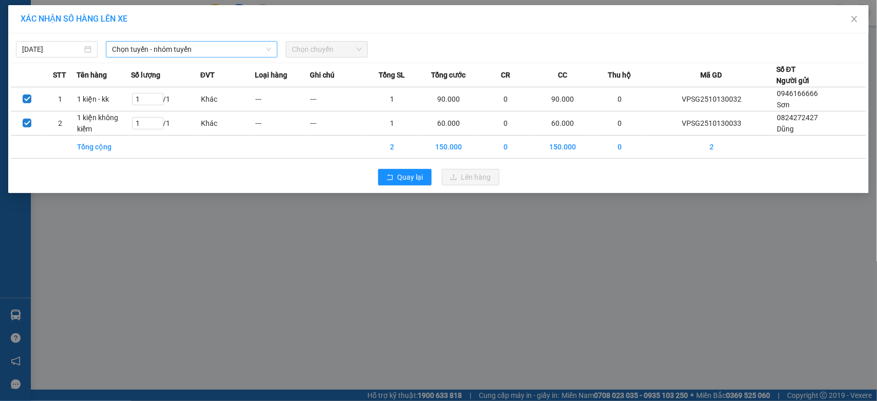
click at [179, 49] on span "Chọn tuyến - nhóm tuyến" at bounding box center [191, 49] width 159 height 15
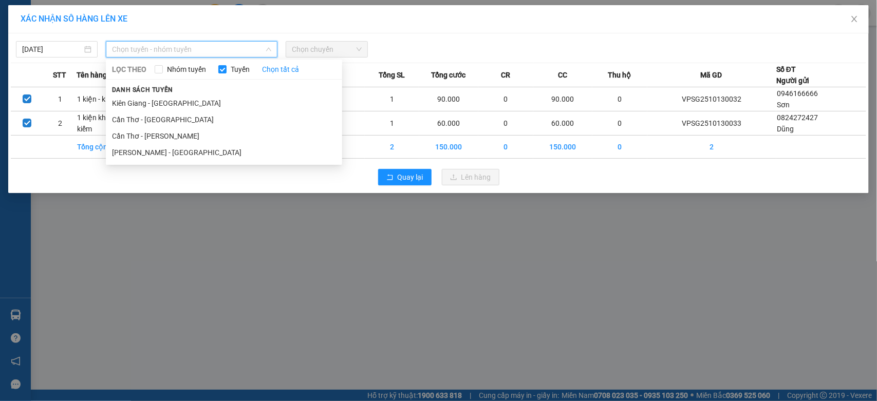
click at [174, 157] on li "[PERSON_NAME] - [GEOGRAPHIC_DATA]" at bounding box center [224, 152] width 236 height 16
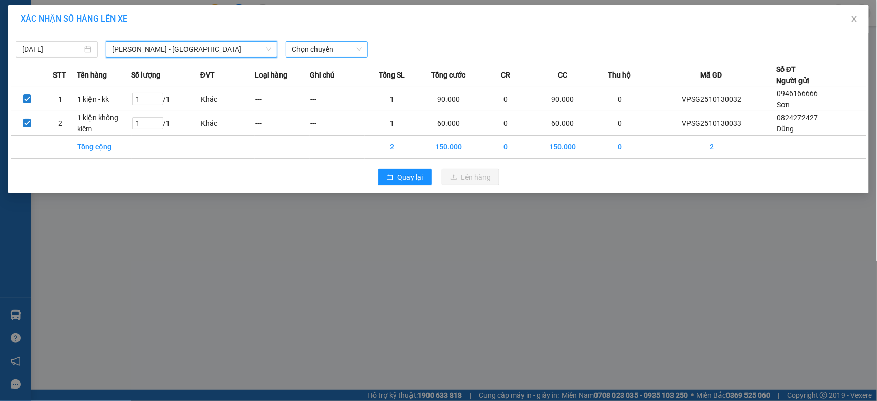
click at [324, 49] on span "Chọn chuyến" at bounding box center [326, 49] width 69 height 15
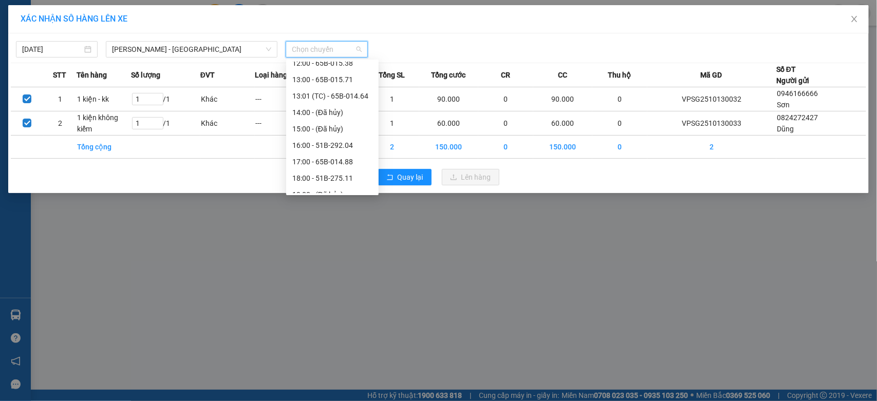
scroll to position [213, 0]
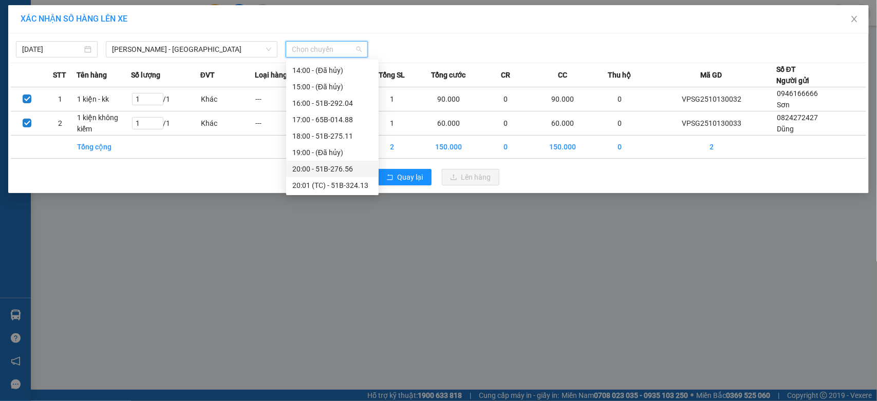
click at [332, 167] on div "20:00 - 51B-276.56" at bounding box center [332, 168] width 80 height 11
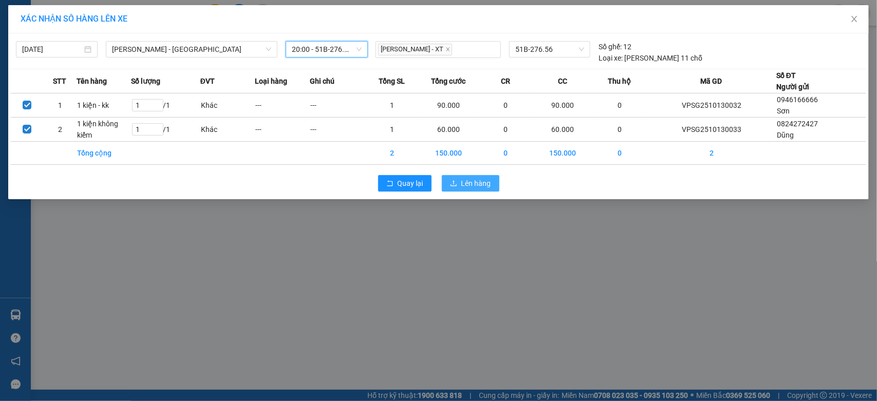
click at [478, 183] on span "Lên hàng" at bounding box center [476, 183] width 30 height 11
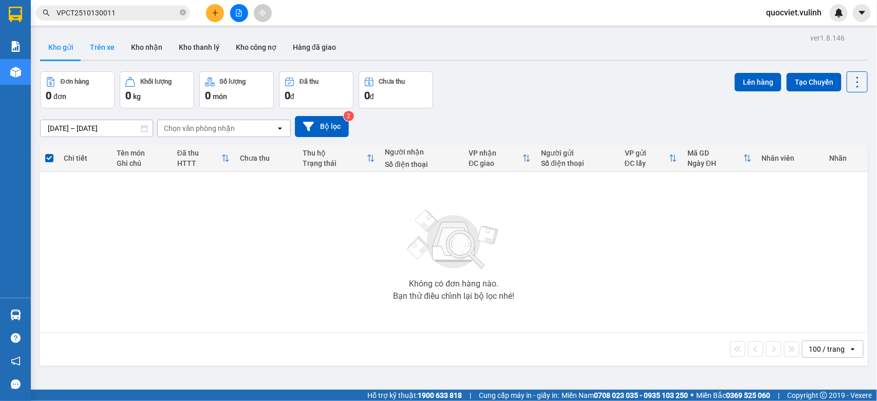
click at [117, 53] on button "Trên xe" at bounding box center [102, 47] width 41 height 25
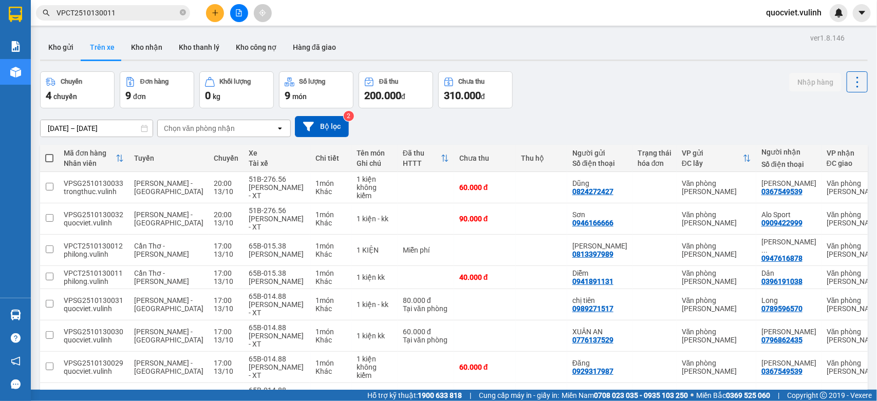
click at [31, 312] on main "ver 1.8.146 Kho gửi Trên xe Kho nhận Kho thanh lý Kho công nợ Hàng đã giao Chuy…" at bounding box center [438, 195] width 877 height 390
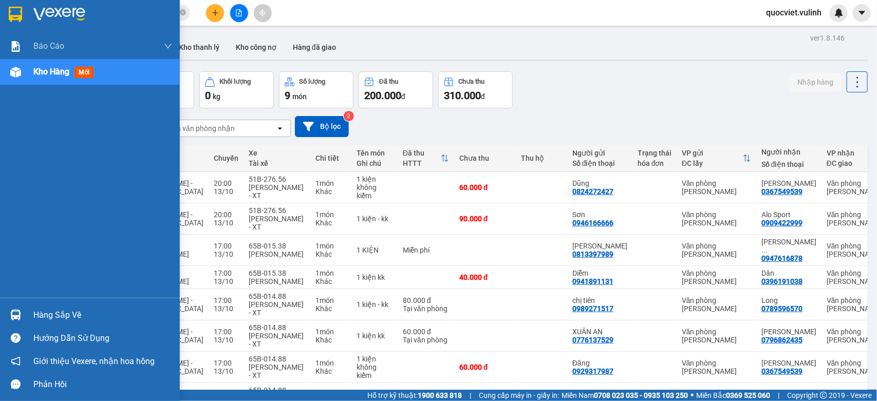
click at [18, 312] on img at bounding box center [15, 315] width 11 height 11
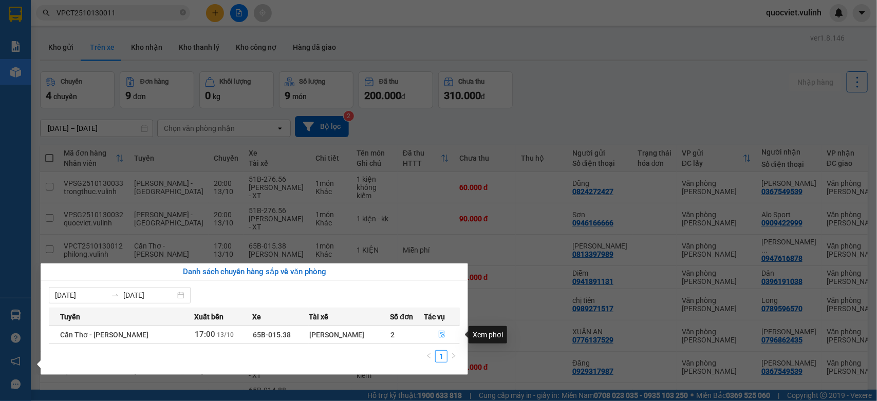
click at [438, 336] on icon "file-done" at bounding box center [441, 334] width 7 height 7
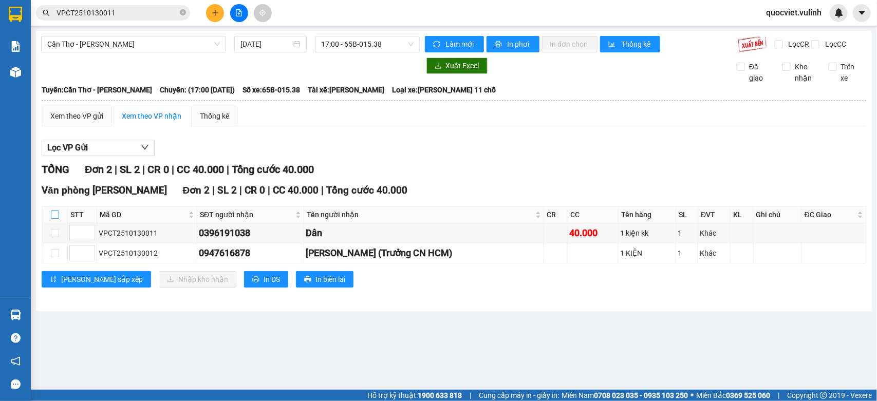
click at [51, 219] on input "checkbox" at bounding box center [55, 215] width 8 height 8
checkbox input "true"
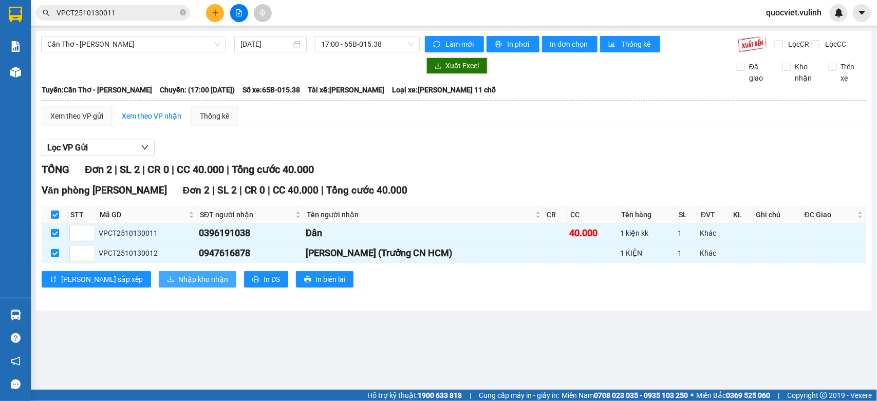
click at [178, 285] on span "Nhập kho nhận" at bounding box center [203, 279] width 50 height 11
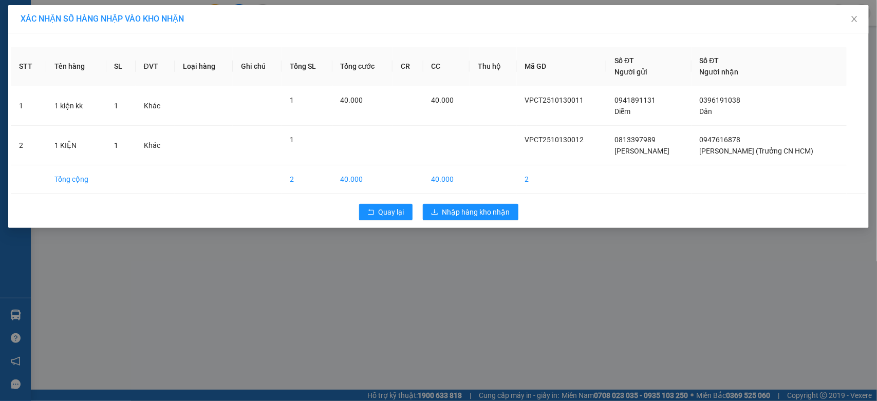
click at [468, 201] on div "Quay lại Nhập hàng kho nhận" at bounding box center [438, 212] width 855 height 27
click at [460, 215] on span "Nhập hàng kho nhận" at bounding box center [476, 211] width 68 height 11
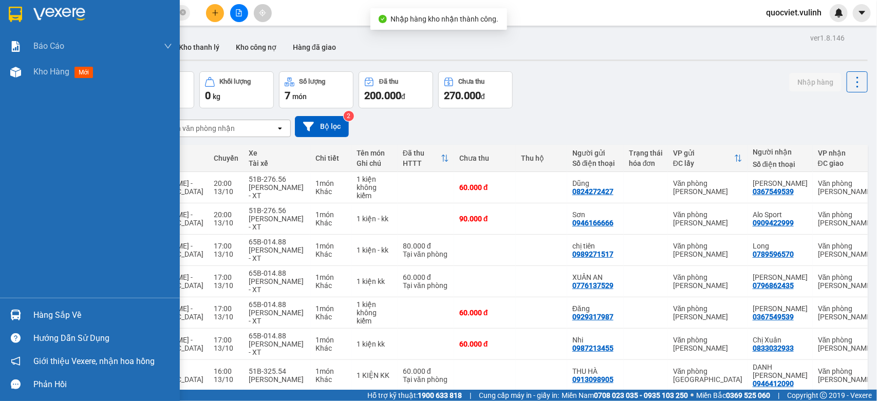
click at [37, 310] on div "Hàng sắp về" at bounding box center [102, 315] width 139 height 15
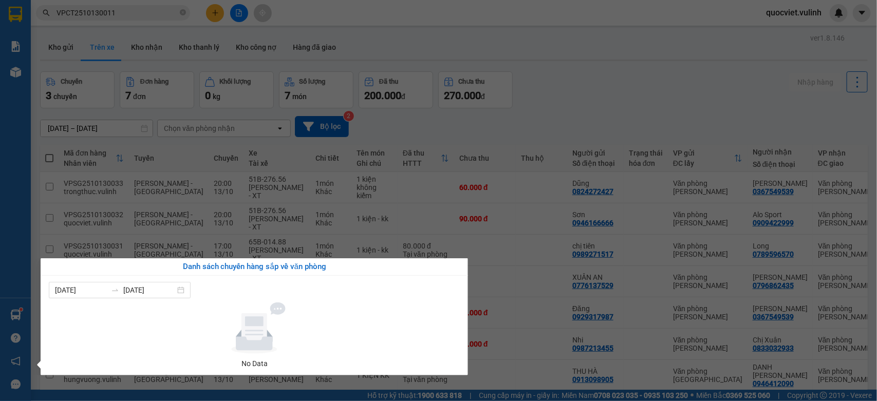
click at [73, 40] on section "Kết quả tìm kiếm ( 1 ) Bộ lọc Mã ĐH Trạng thái Món hàng Tổng cước Chưa cước Nhã…" at bounding box center [438, 200] width 877 height 401
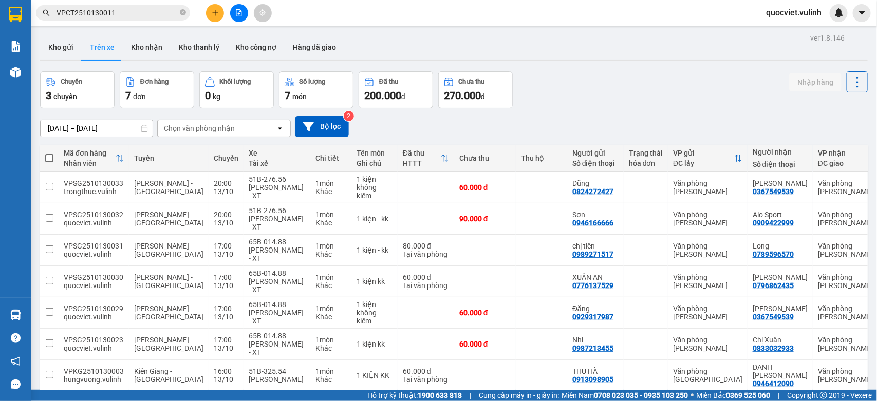
click at [130, 8] on input "VPCT2510130011" at bounding box center [116, 12] width 121 height 11
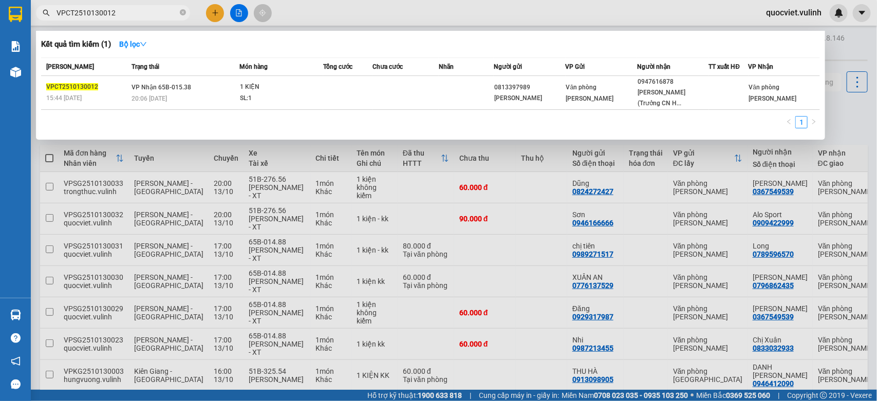
type input "VPCT2510130012"
click at [497, 175] on div at bounding box center [438, 200] width 877 height 401
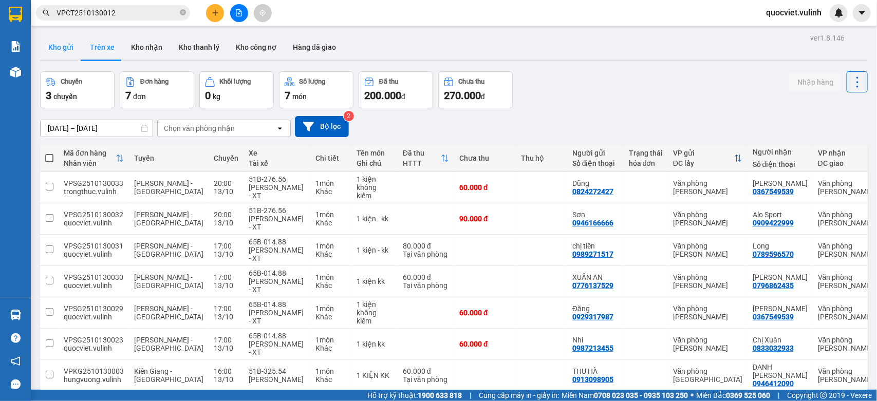
click at [61, 52] on button "Kho gửi" at bounding box center [61, 47] width 42 height 25
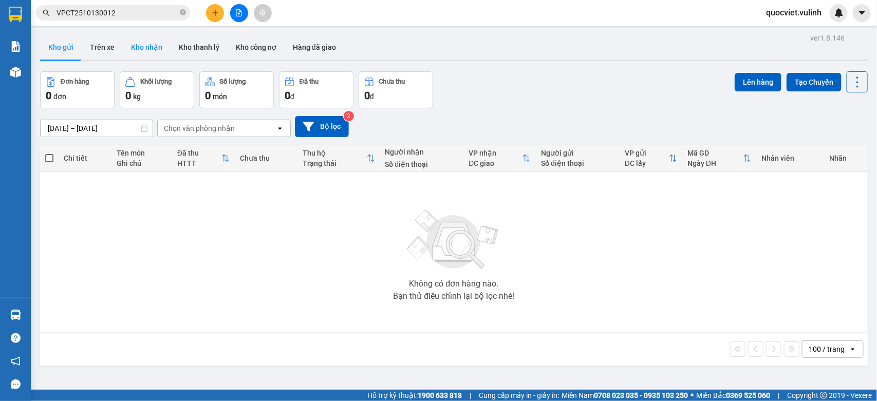
click at [140, 47] on button "Kho nhận" at bounding box center [147, 47] width 48 height 25
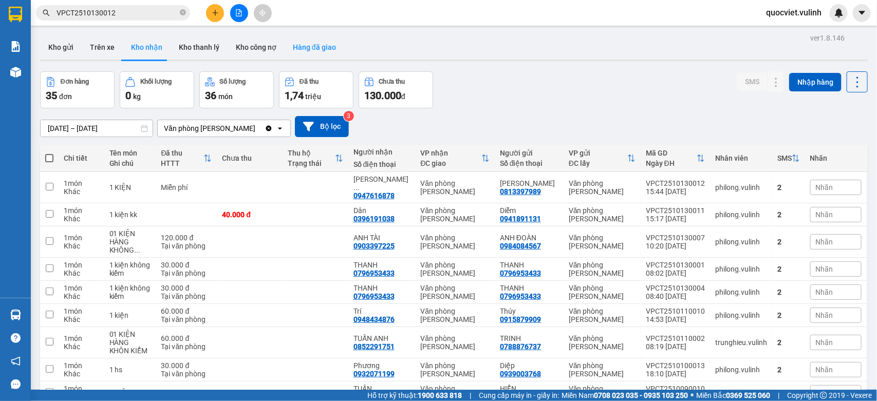
click at [290, 48] on button "Hàng đã giao" at bounding box center [315, 47] width 60 height 25
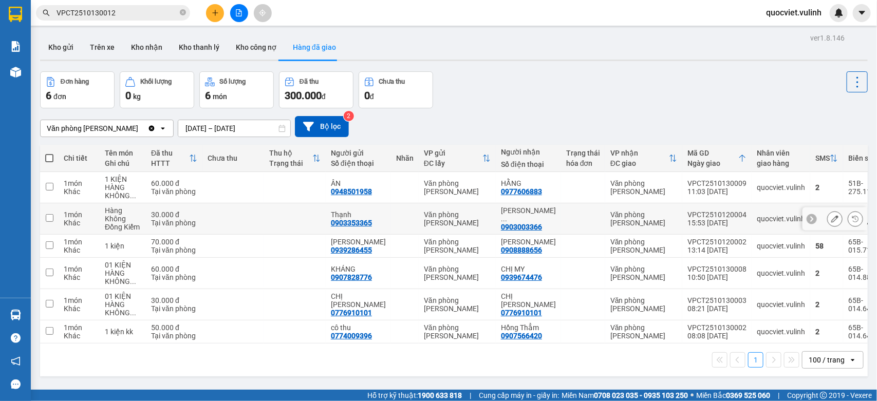
scroll to position [47, 0]
